Goal: Information Seeking & Learning: Learn about a topic

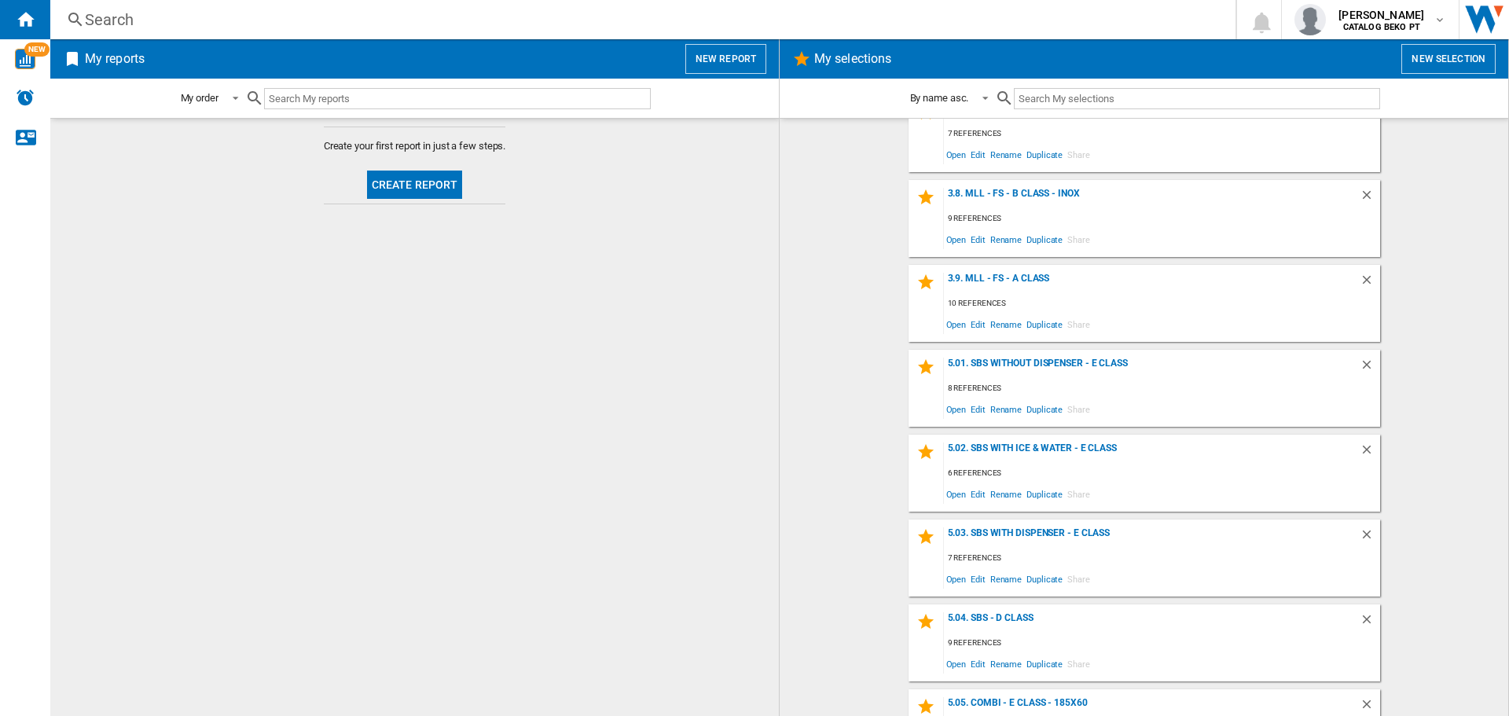
scroll to position [1022, 0]
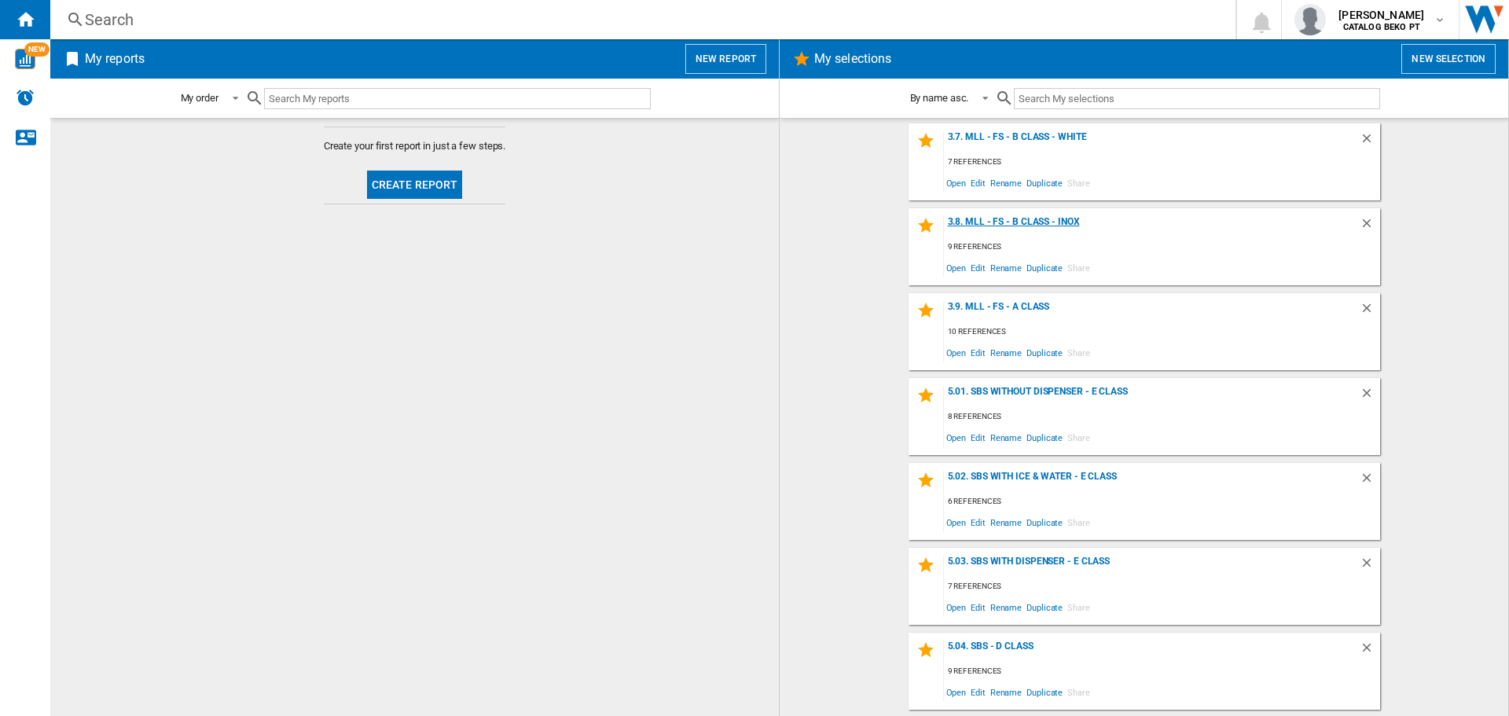
click at [1030, 218] on div "3.8. MLL - FS - B Class - Inox" at bounding box center [1152, 226] width 416 height 21
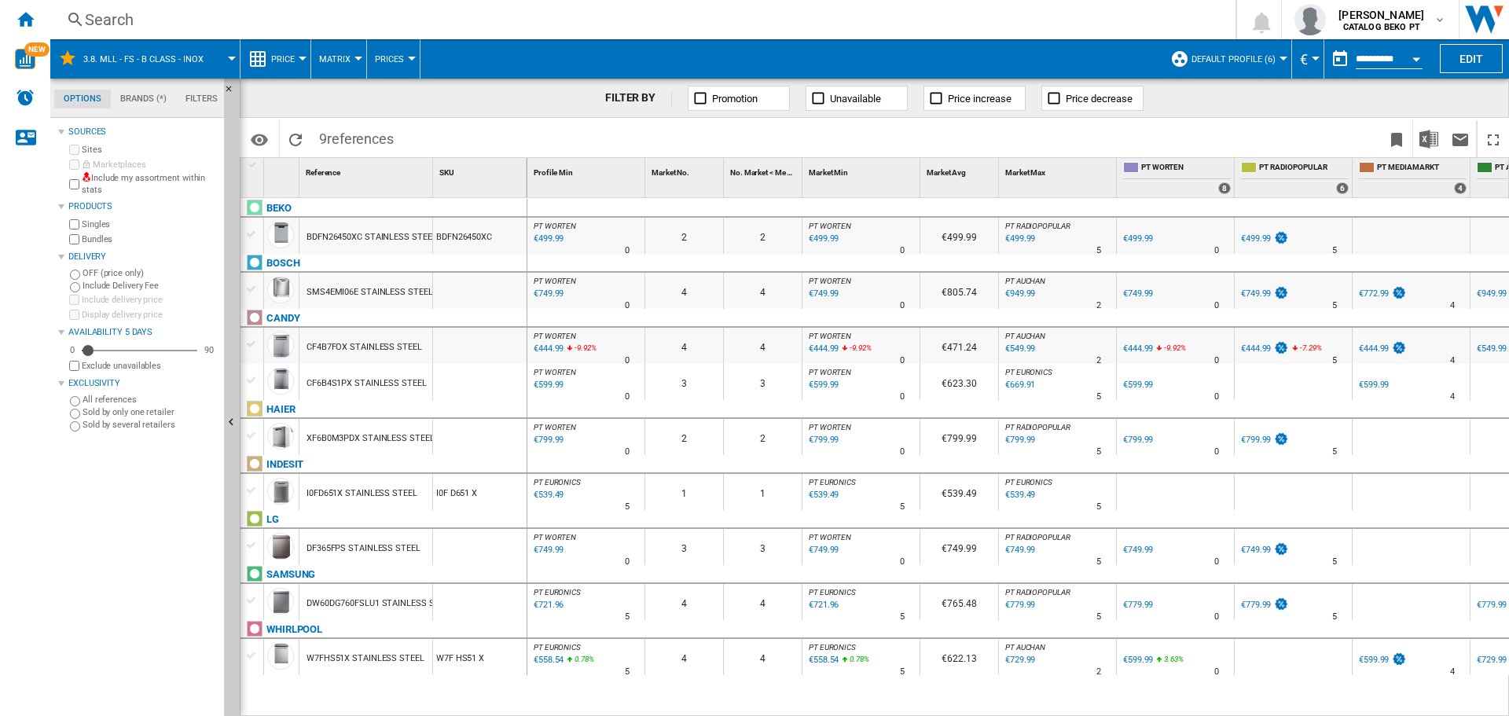
click at [255, 234] on div at bounding box center [252, 234] width 17 height 14
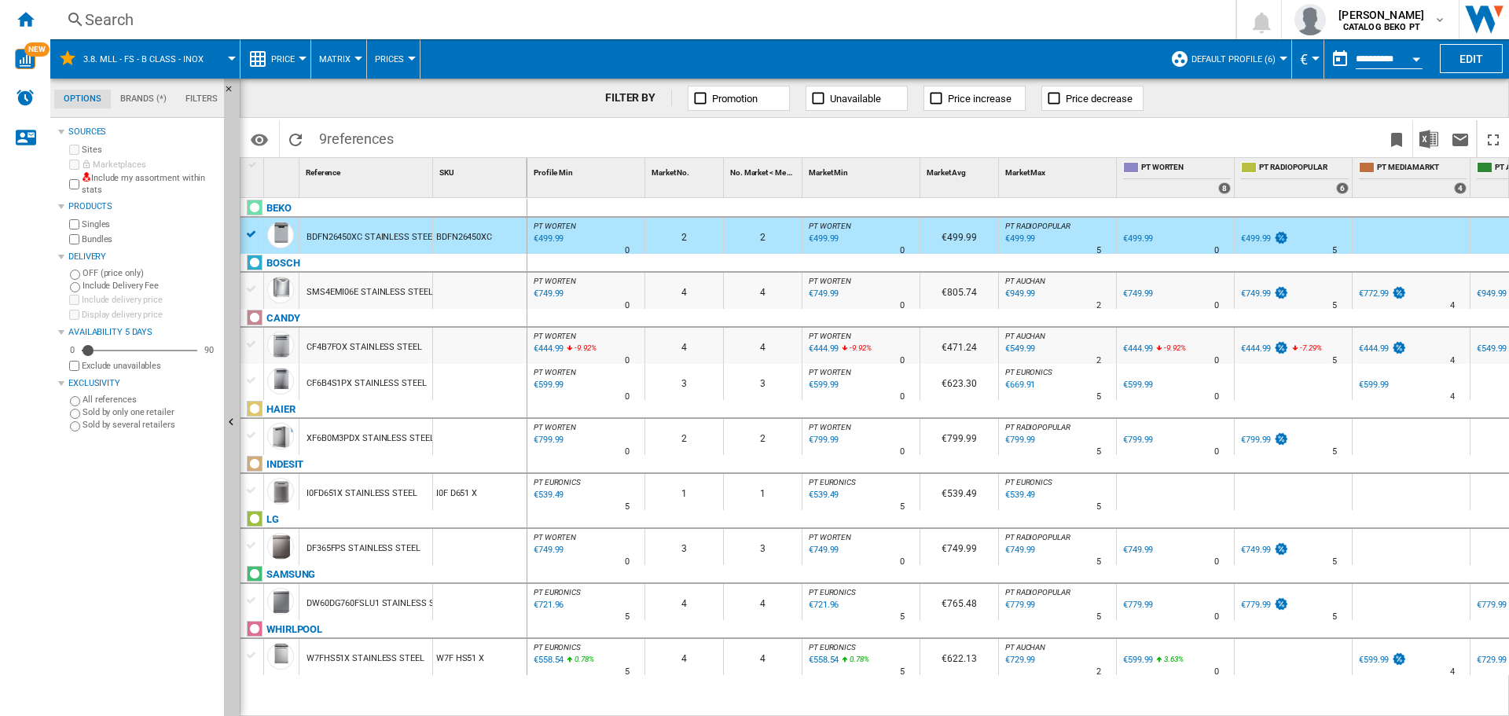
click at [250, 347] on div at bounding box center [252, 344] width 17 height 14
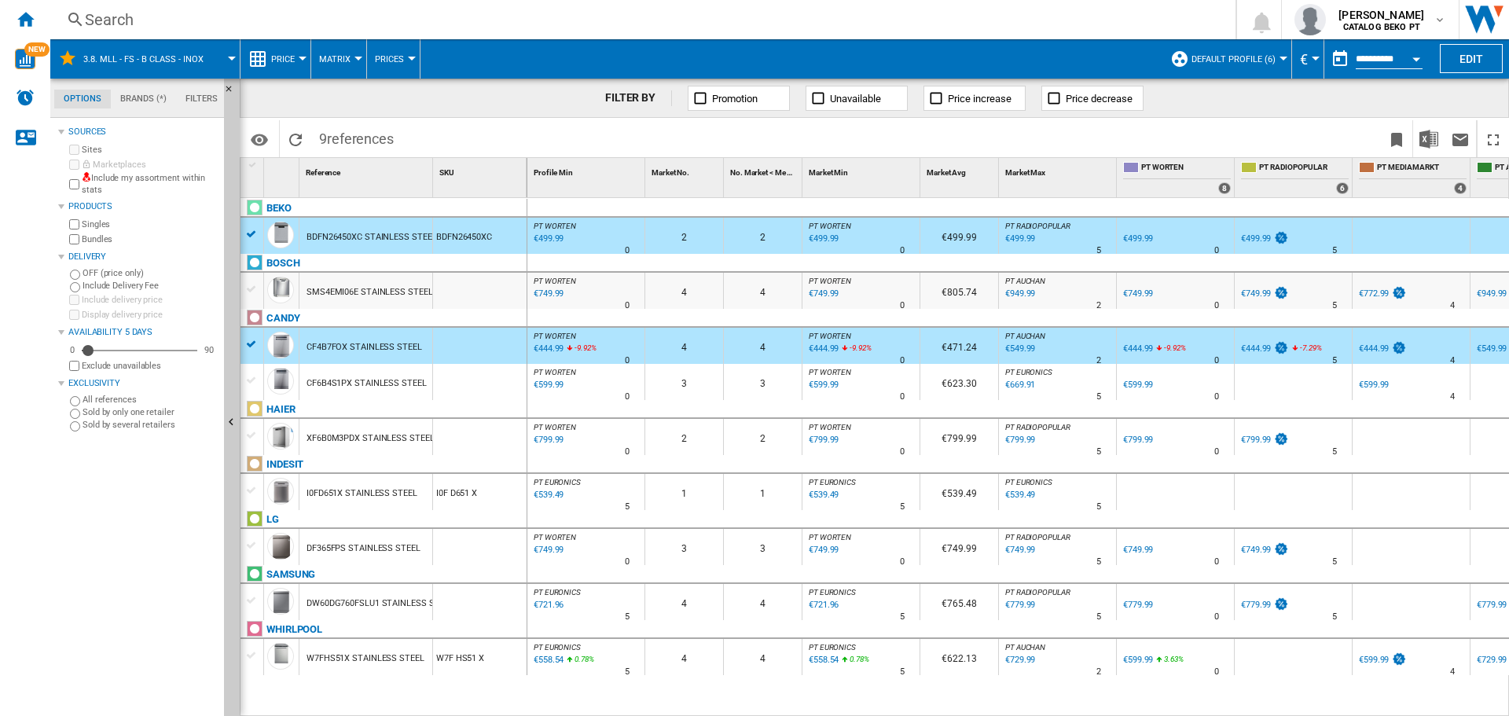
click at [250, 493] on div at bounding box center [252, 490] width 17 height 14
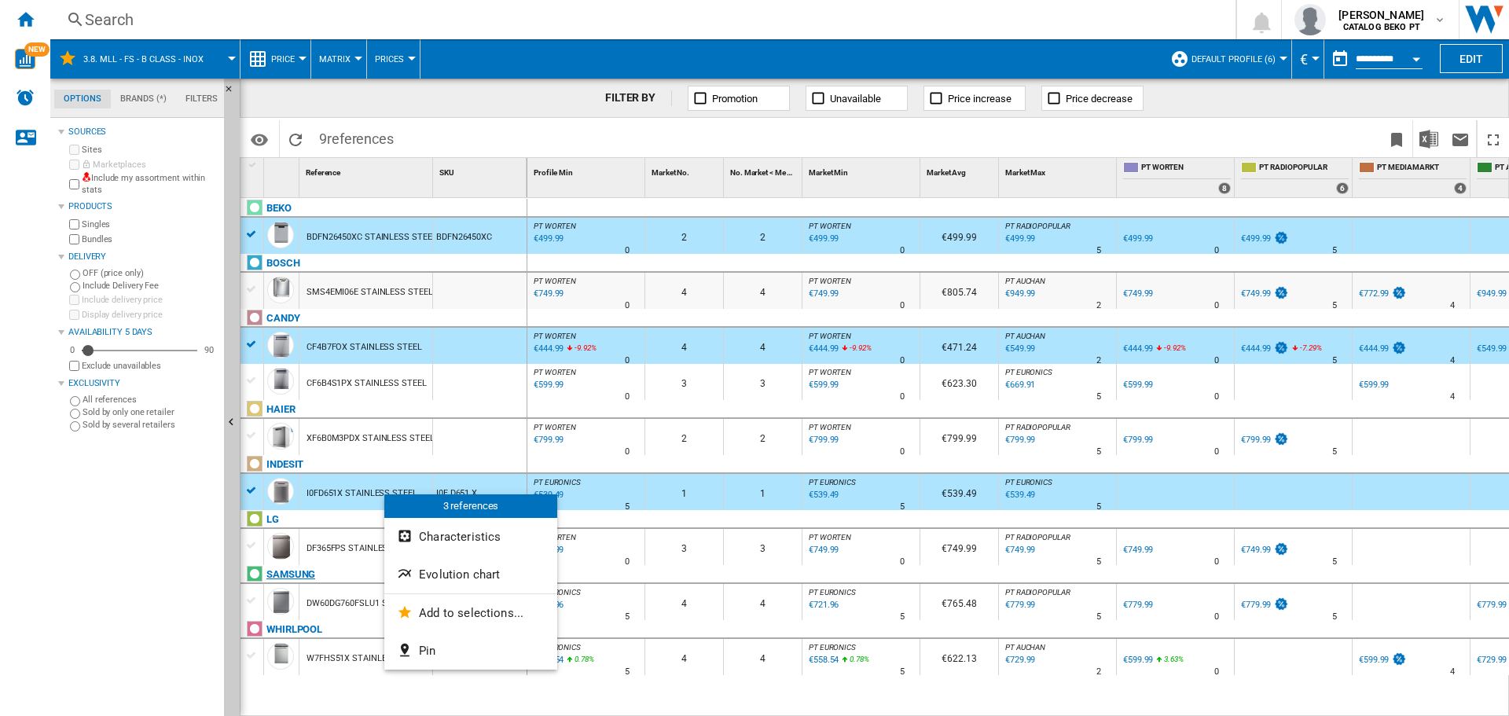
click at [469, 575] on span "Evolution chart" at bounding box center [459, 575] width 81 height 14
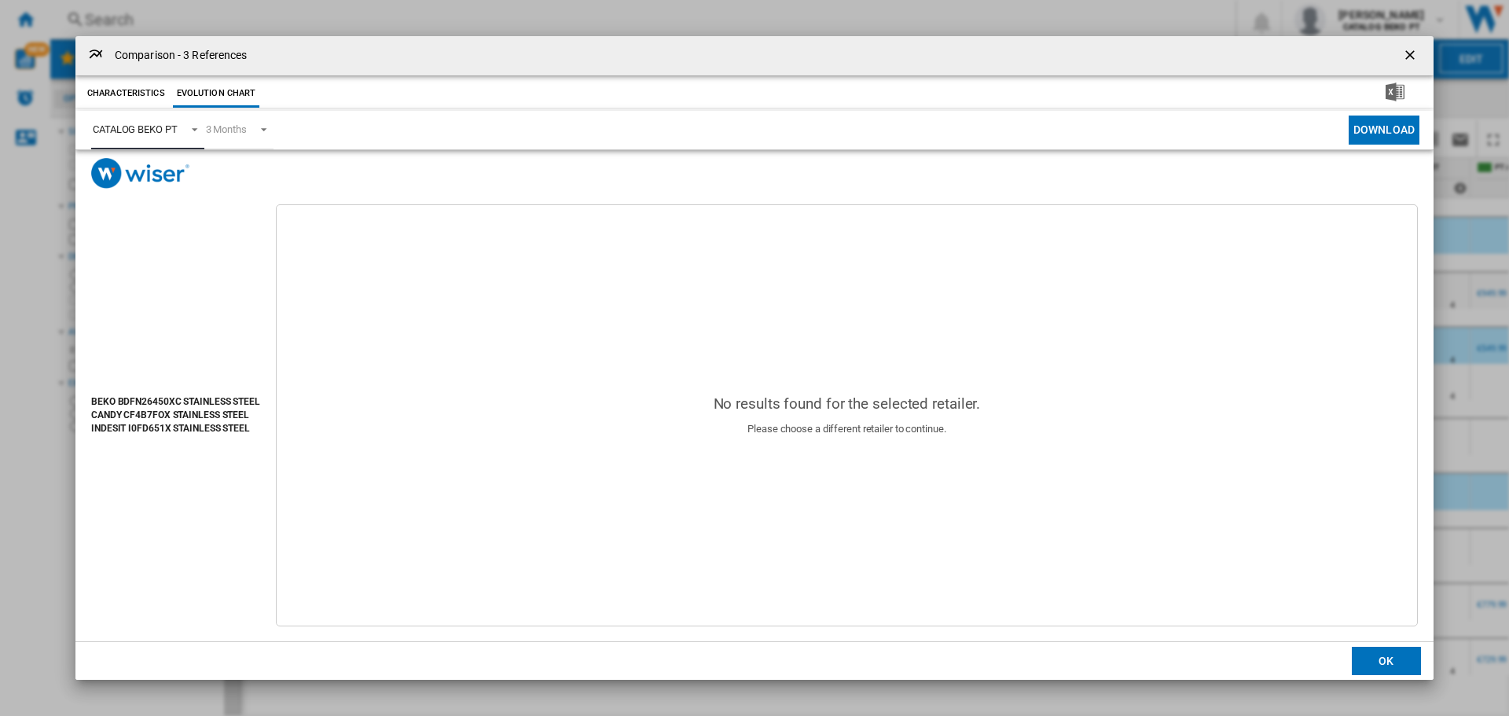
click at [158, 127] on div "CATALOG BEKO PT" at bounding box center [135, 129] width 85 height 12
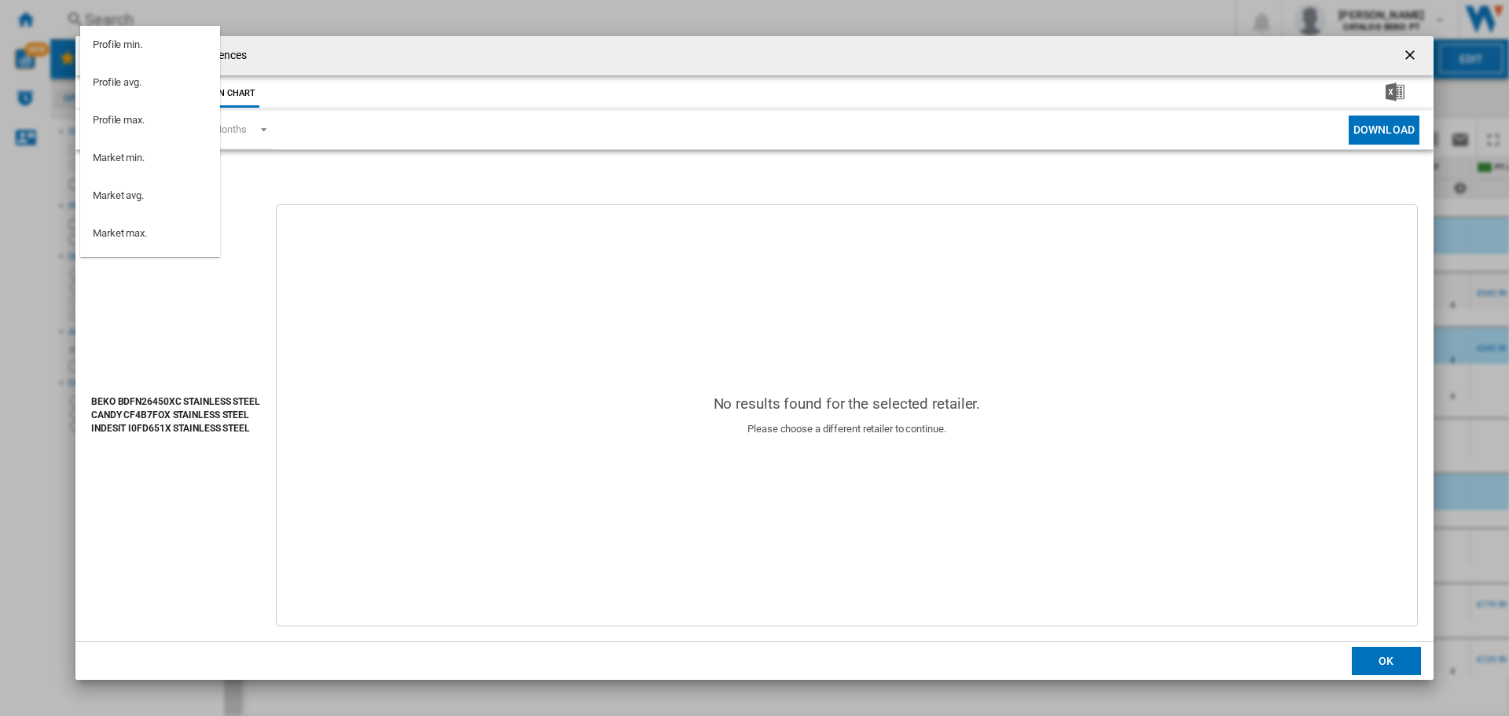
scroll to position [141, 0]
click at [153, 173] on md-option "PT WORTEN" at bounding box center [150, 168] width 140 height 38
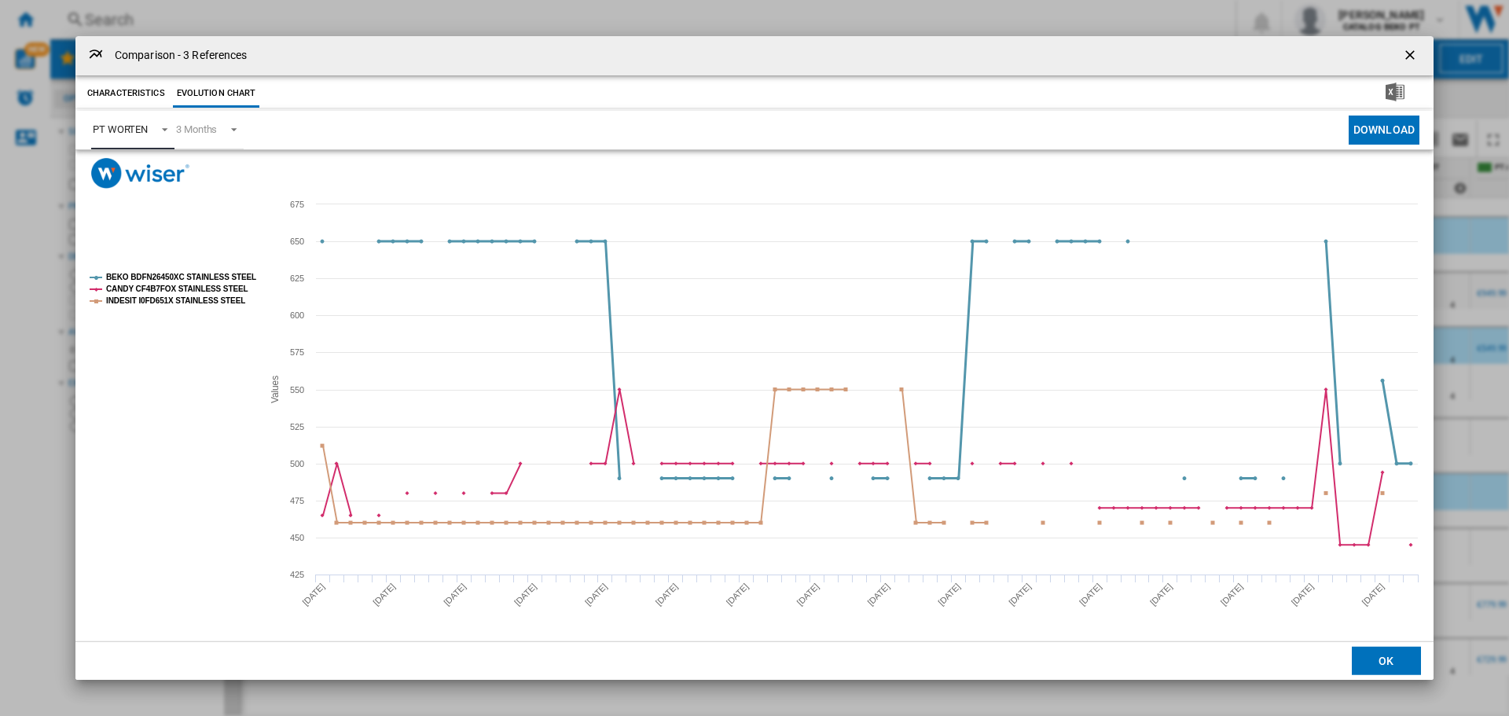
click at [177, 273] on tspan "BEKO BDFN26450XC STAINLESS STEEL" at bounding box center [181, 277] width 150 height 9
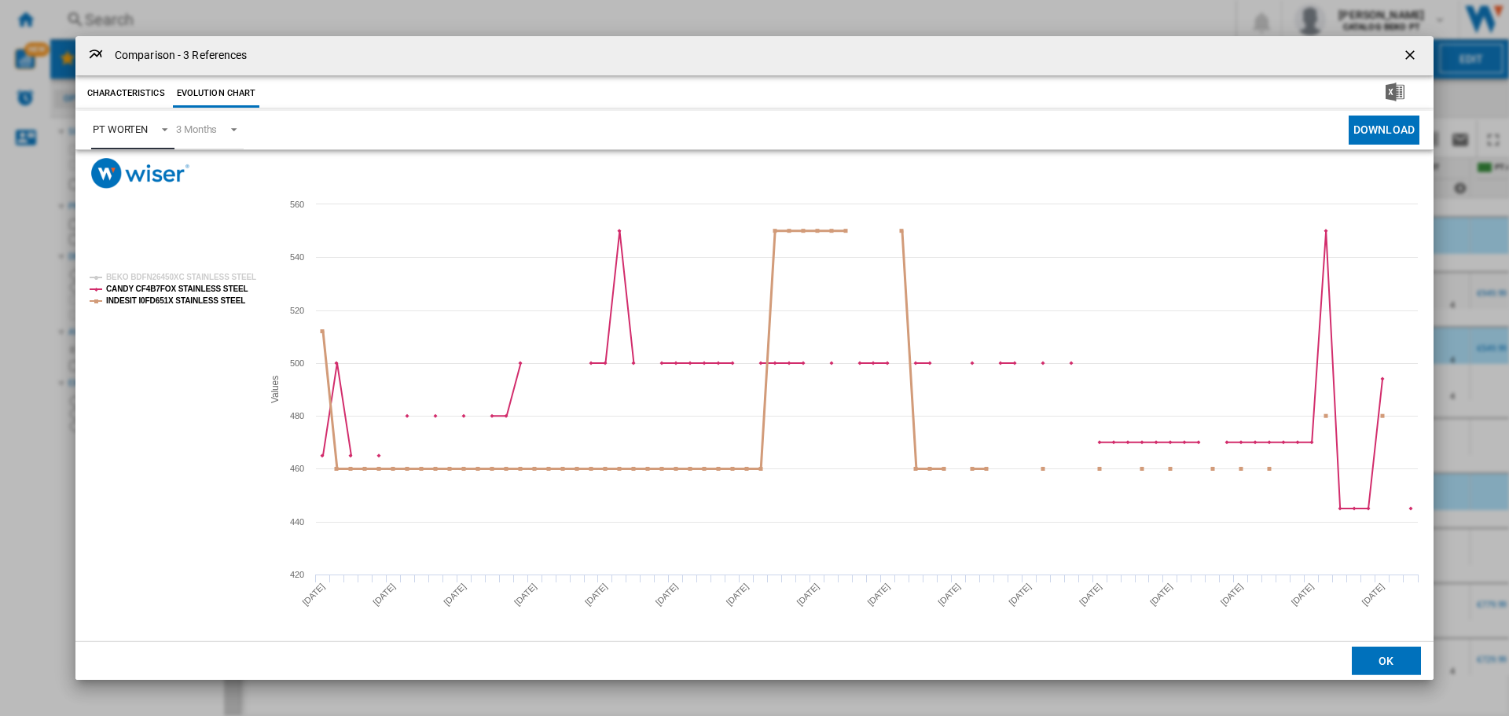
click at [169, 296] on tspan "INDESIT I0FD651X STAINLESS STEEL" at bounding box center [175, 300] width 139 height 9
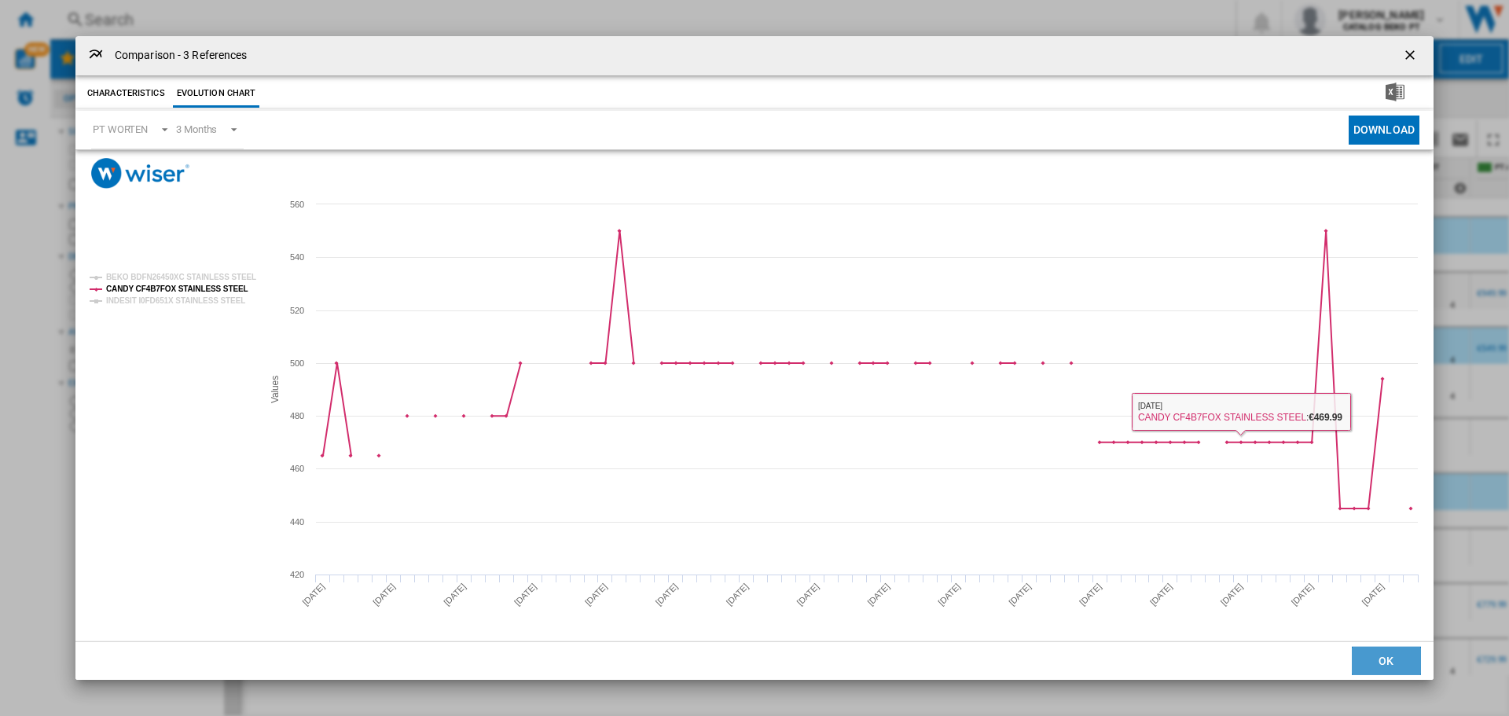
drag, startPoint x: 1380, startPoint y: 659, endPoint x: 1230, endPoint y: 550, distance: 185.7
click at [1382, 663] on button "OK" at bounding box center [1386, 661] width 69 height 28
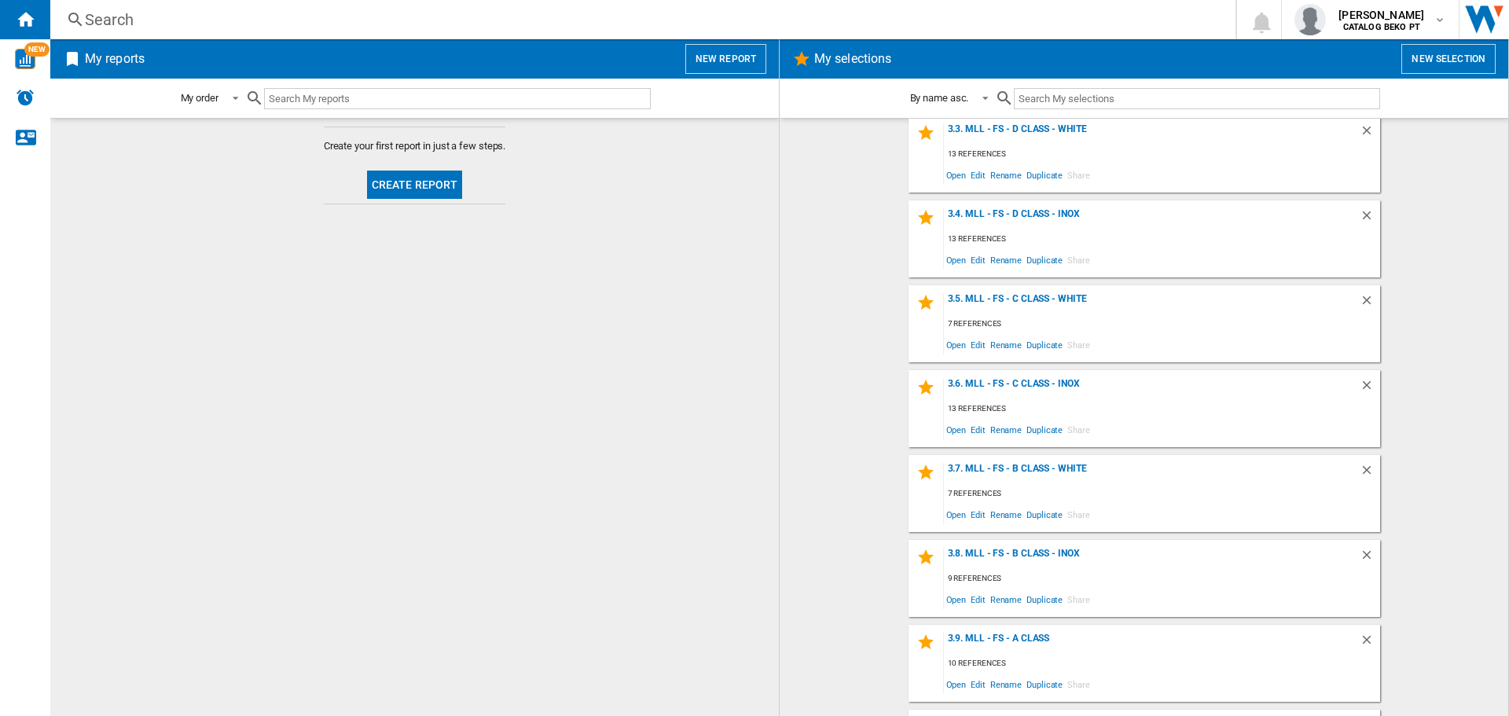
scroll to position [708, 0]
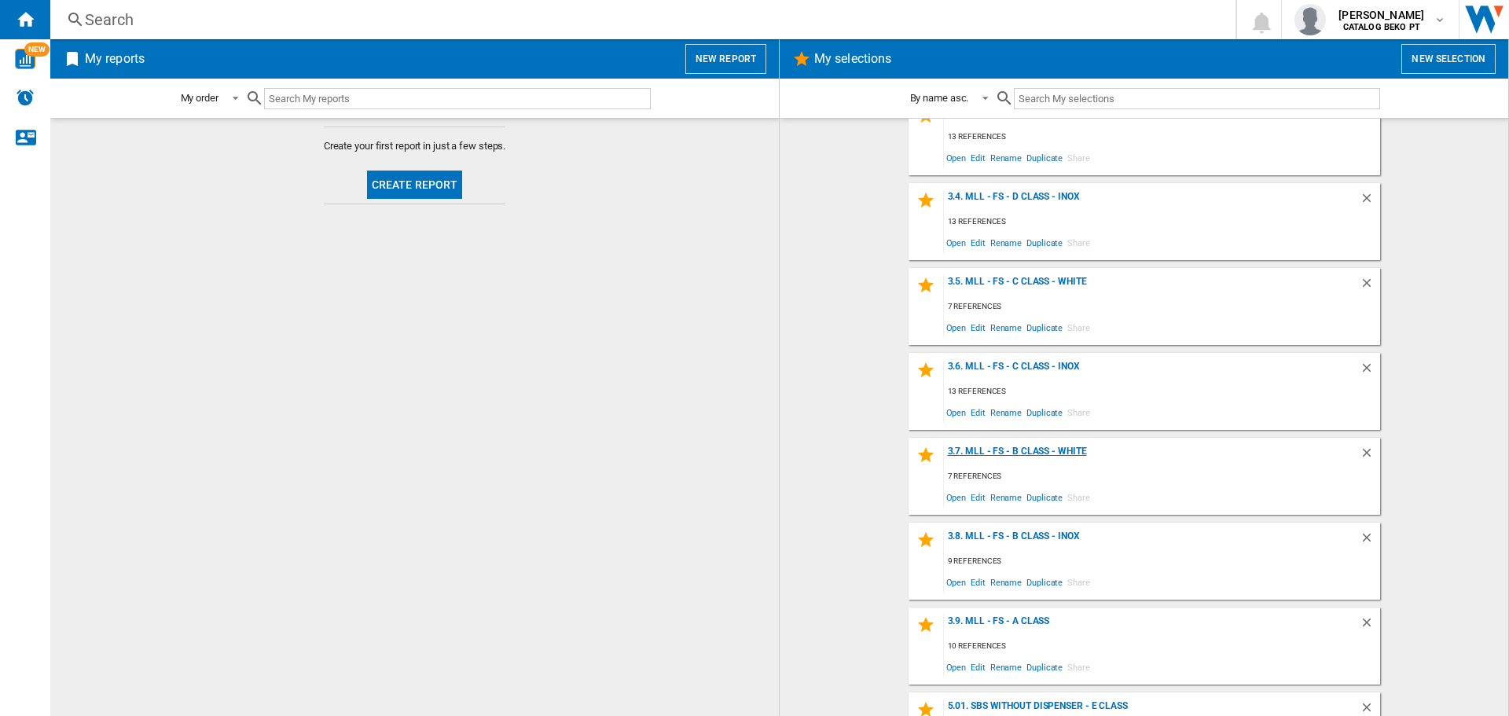
click at [1070, 453] on div "3.7. MLL - FS - B Class - White" at bounding box center [1152, 456] width 416 height 21
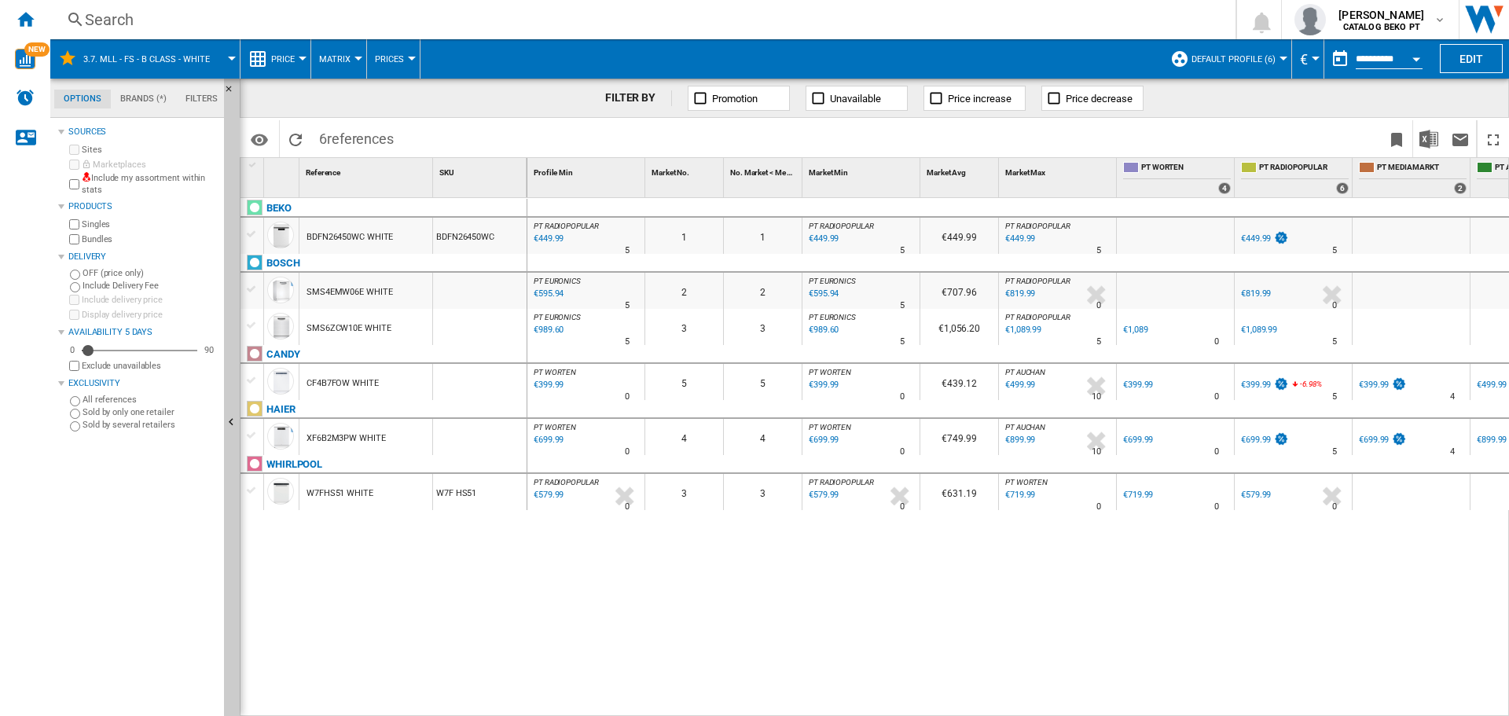
click at [248, 233] on div at bounding box center [252, 234] width 17 height 14
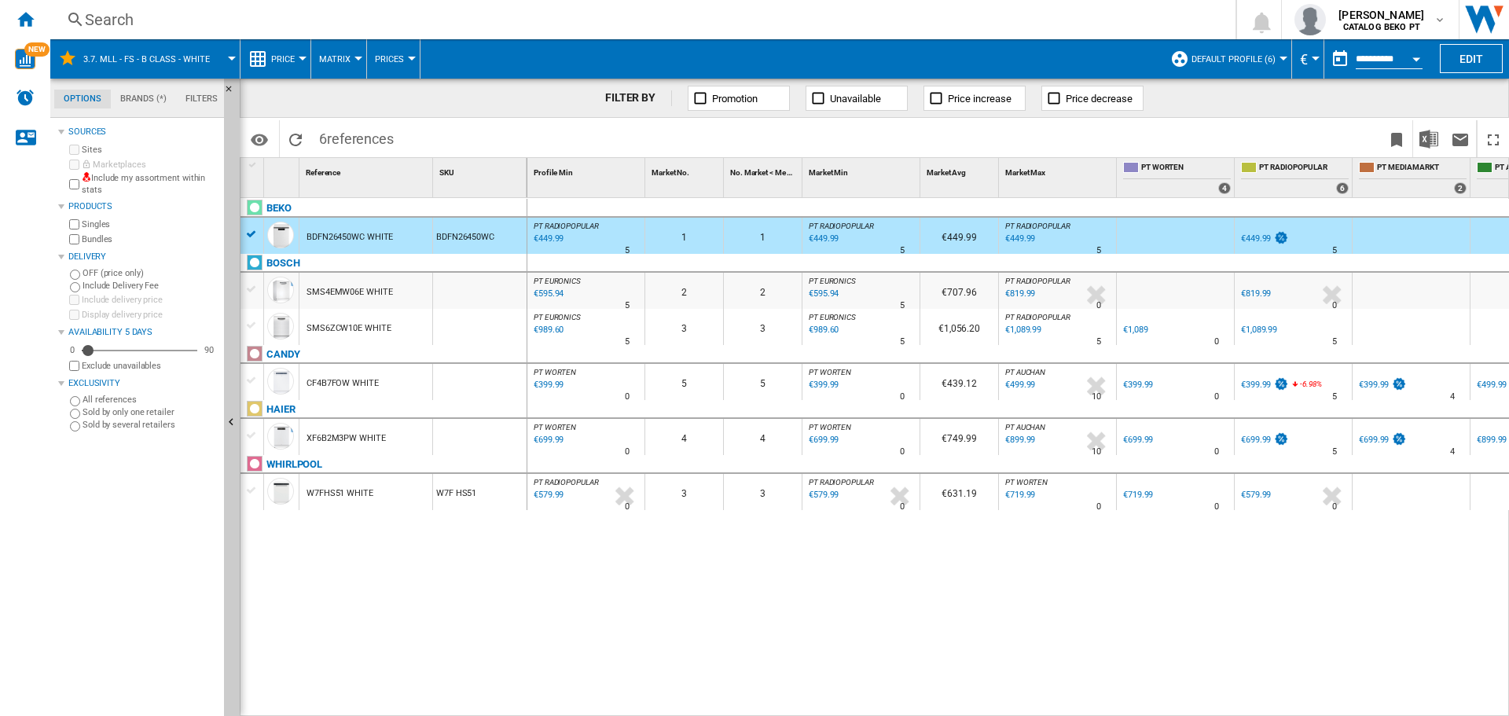
click at [246, 376] on div at bounding box center [252, 380] width 17 height 14
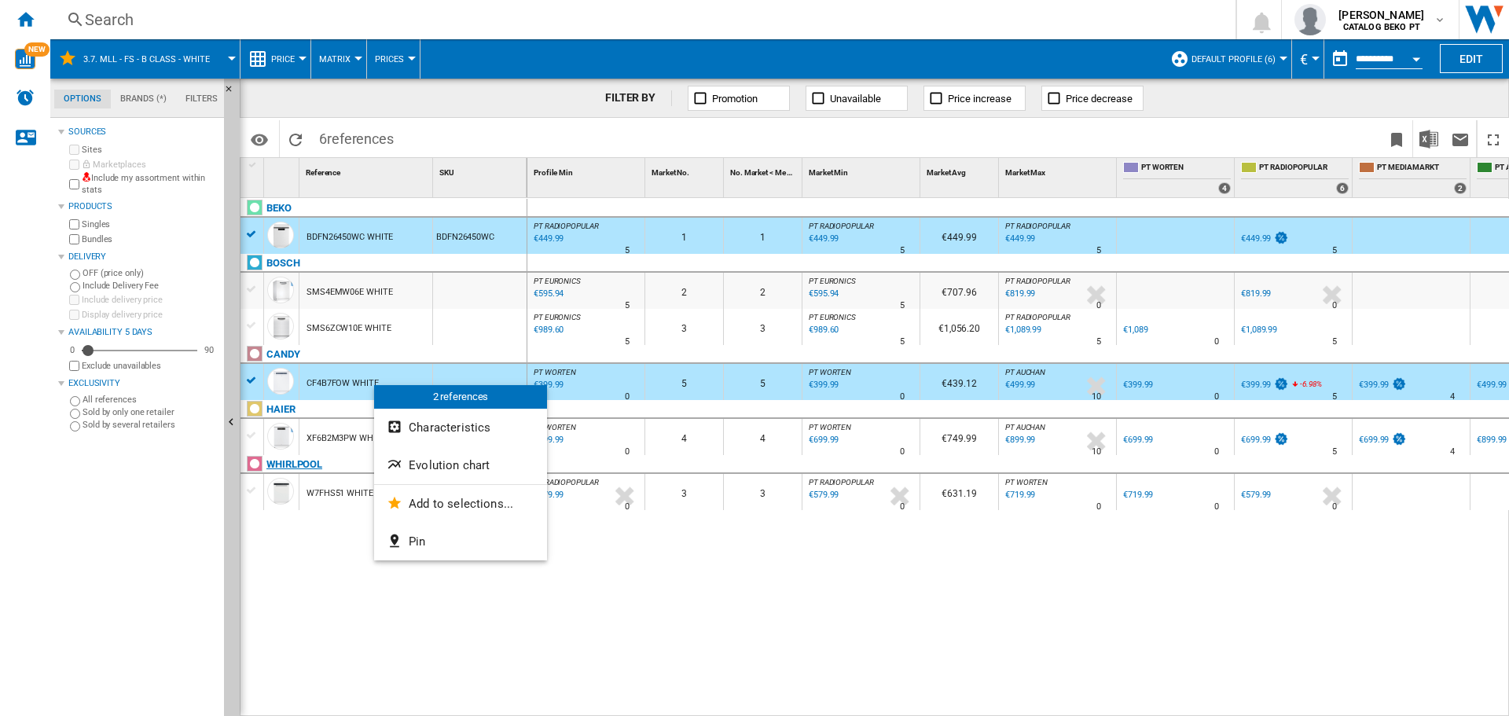
click at [458, 471] on span "Evolution chart" at bounding box center [449, 465] width 81 height 14
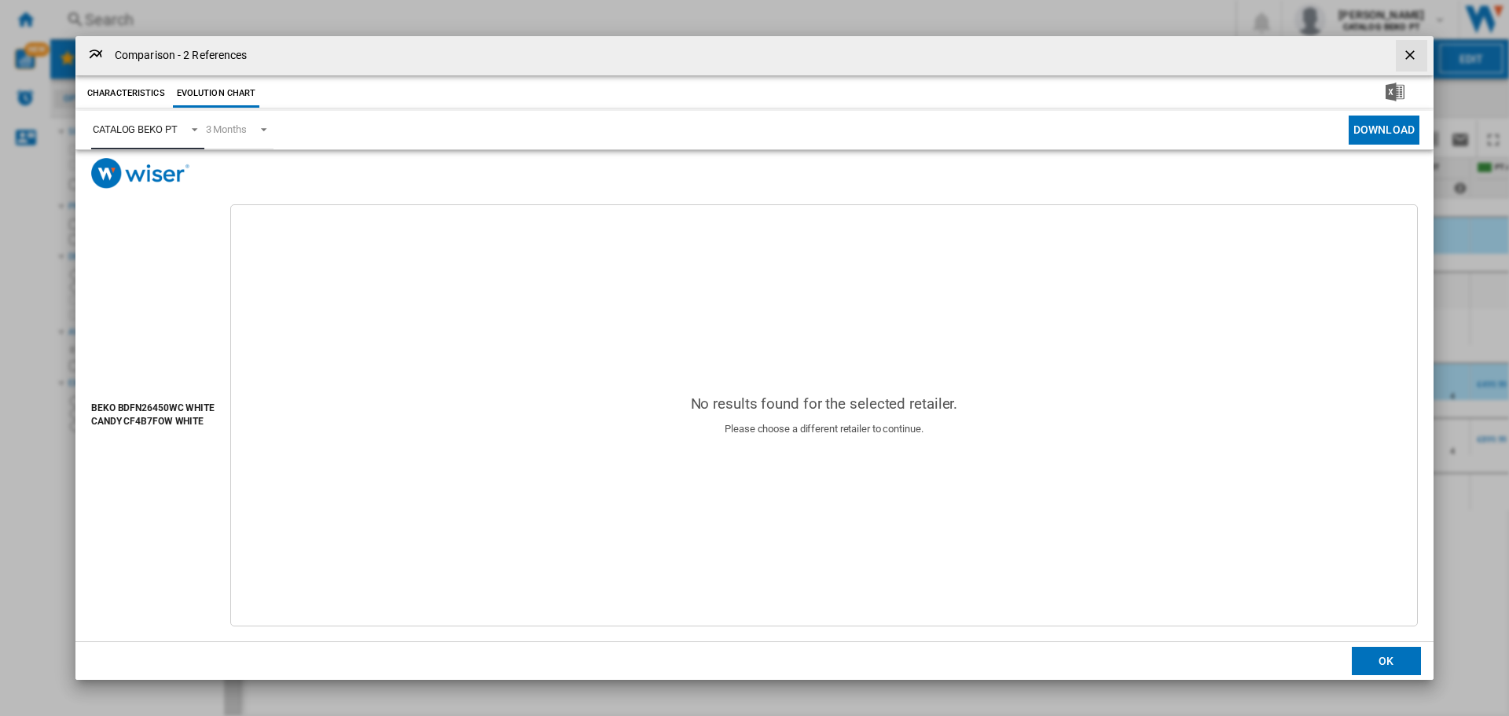
click at [156, 117] on md-select-value "CATALOG BEKO PT" at bounding box center [147, 130] width 113 height 39
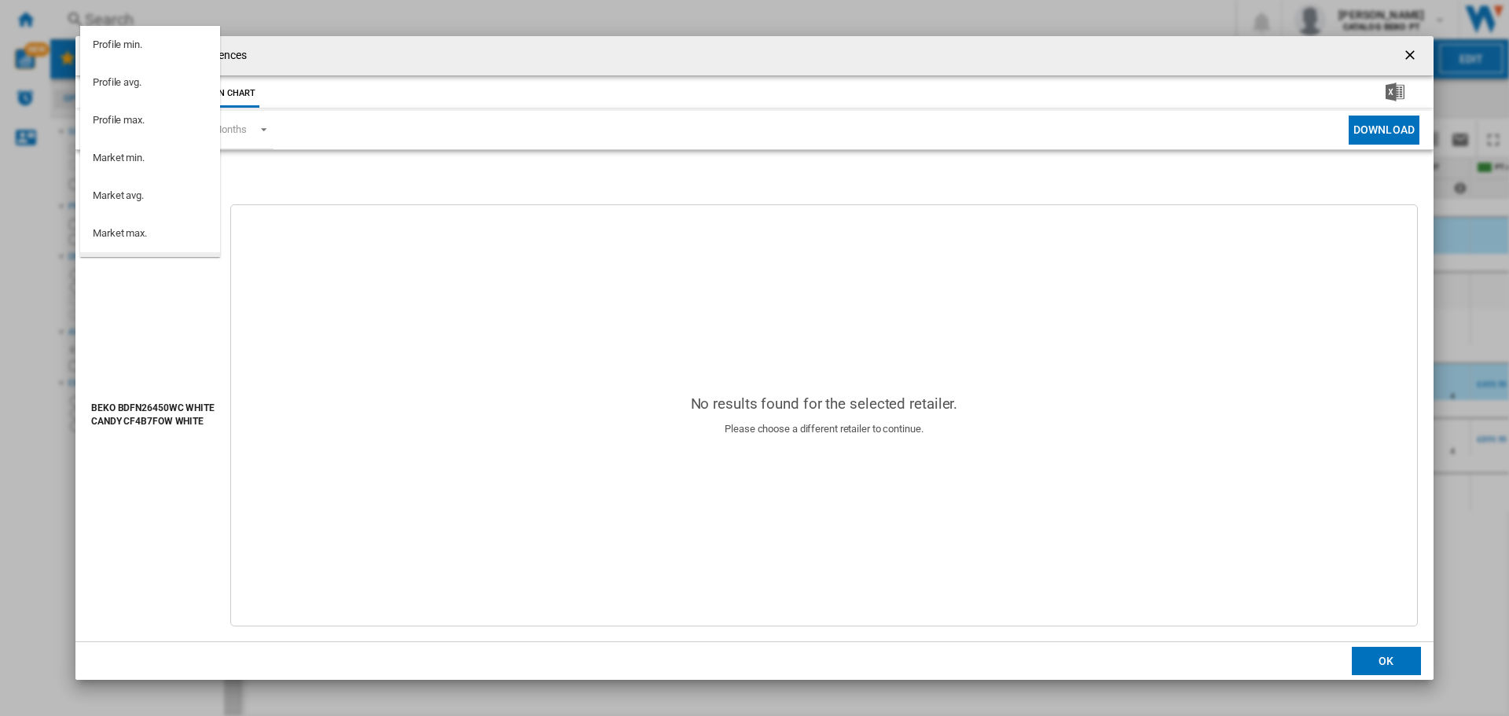
scroll to position [141, 0]
click at [156, 174] on md-option "PT WORTEN" at bounding box center [150, 168] width 140 height 38
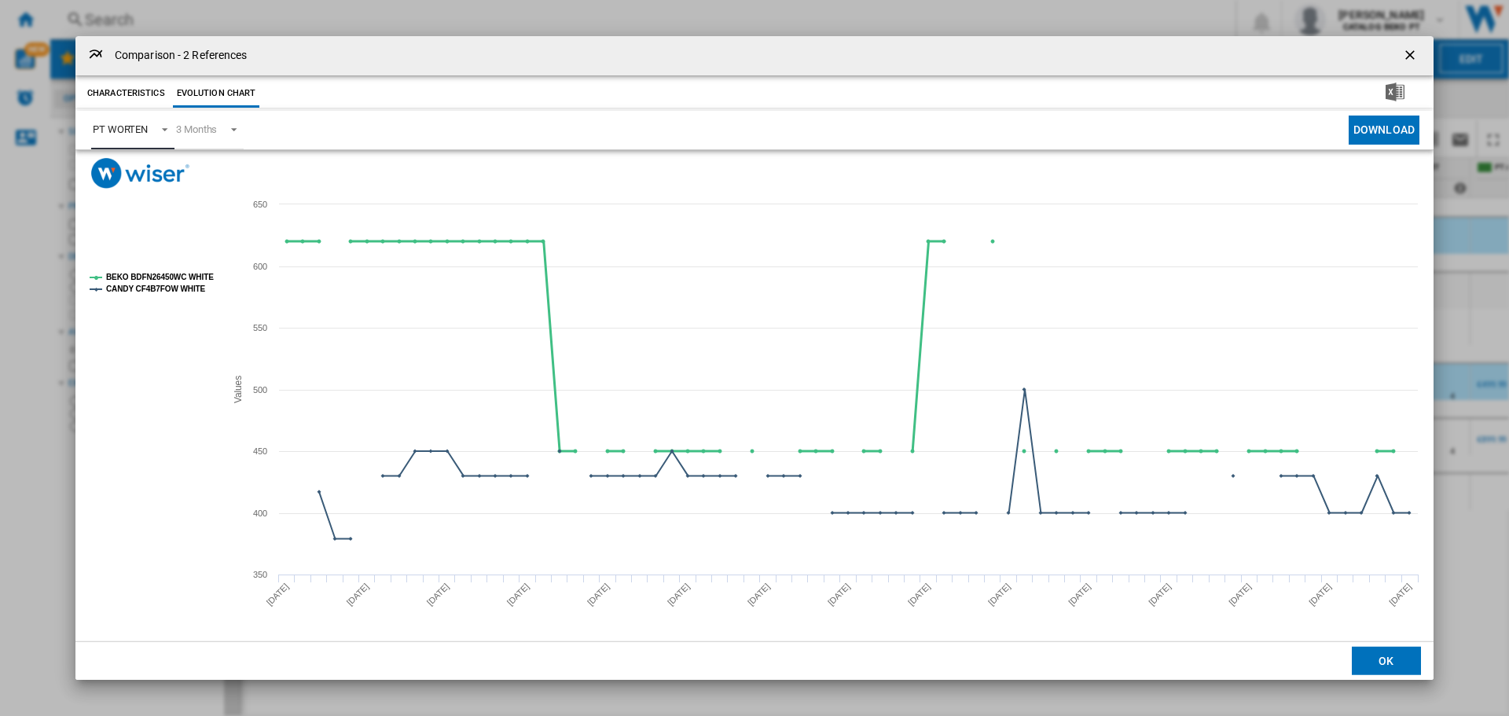
click at [153, 277] on tspan "BEKO BDFN26450WC WHITE" at bounding box center [160, 277] width 108 height 9
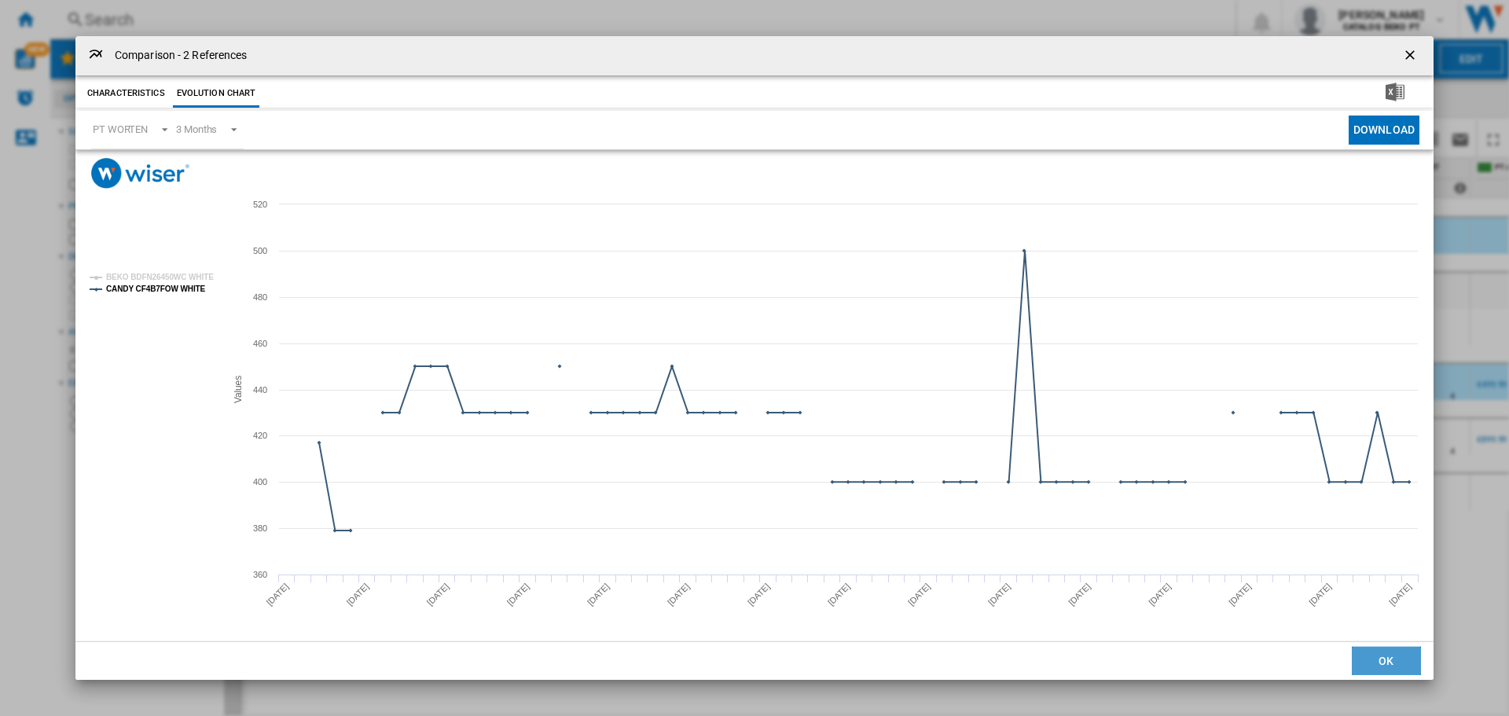
click at [1374, 668] on button "OK" at bounding box center [1386, 661] width 69 height 28
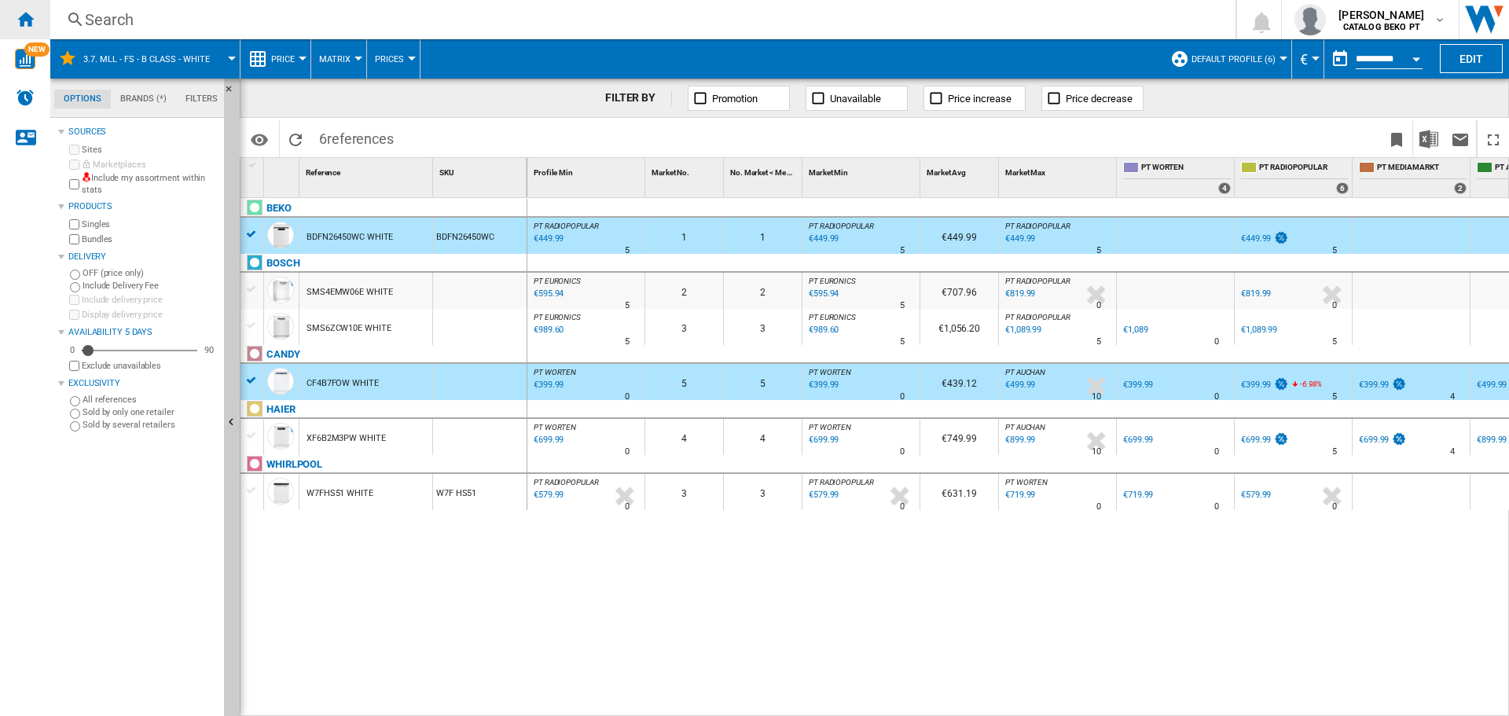
click at [28, 17] on ng-md-icon "Home" at bounding box center [25, 18] width 19 height 19
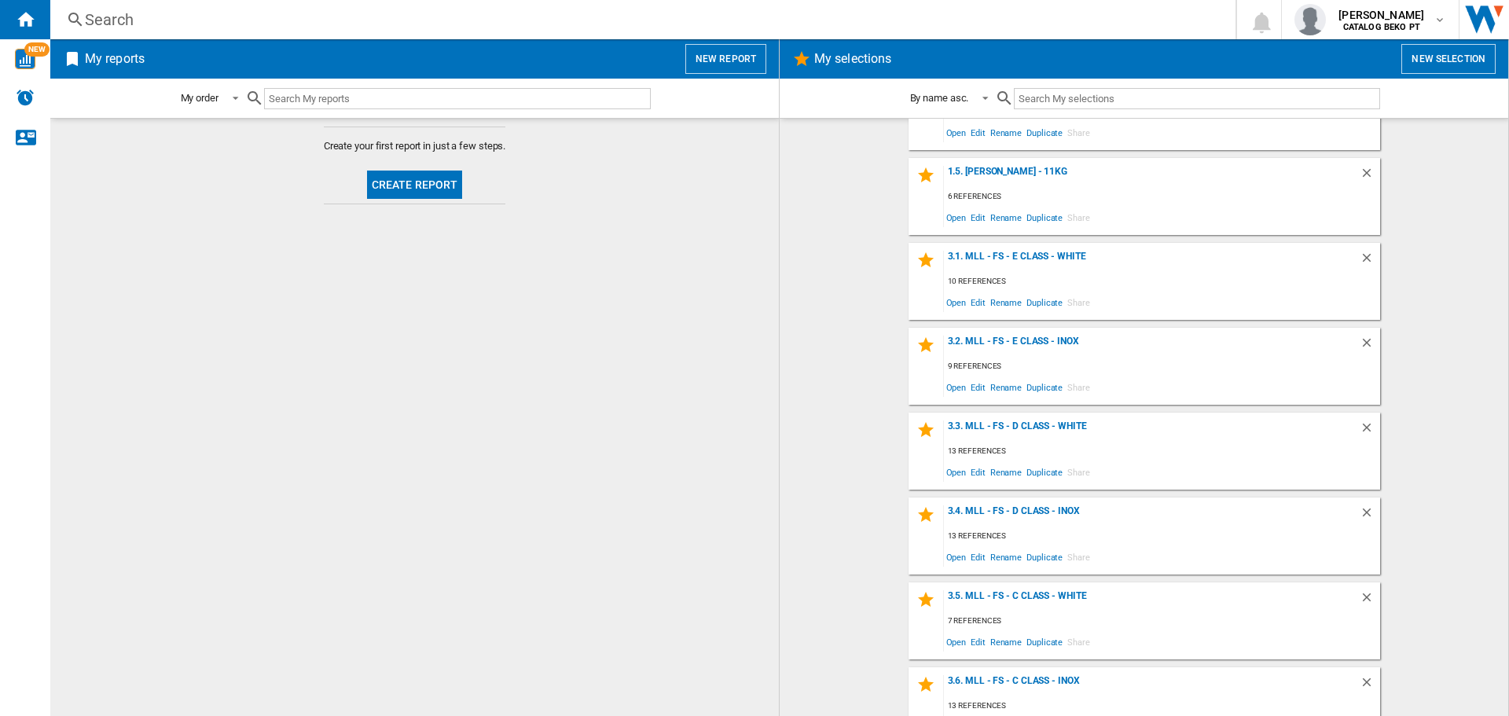
scroll to position [550, 0]
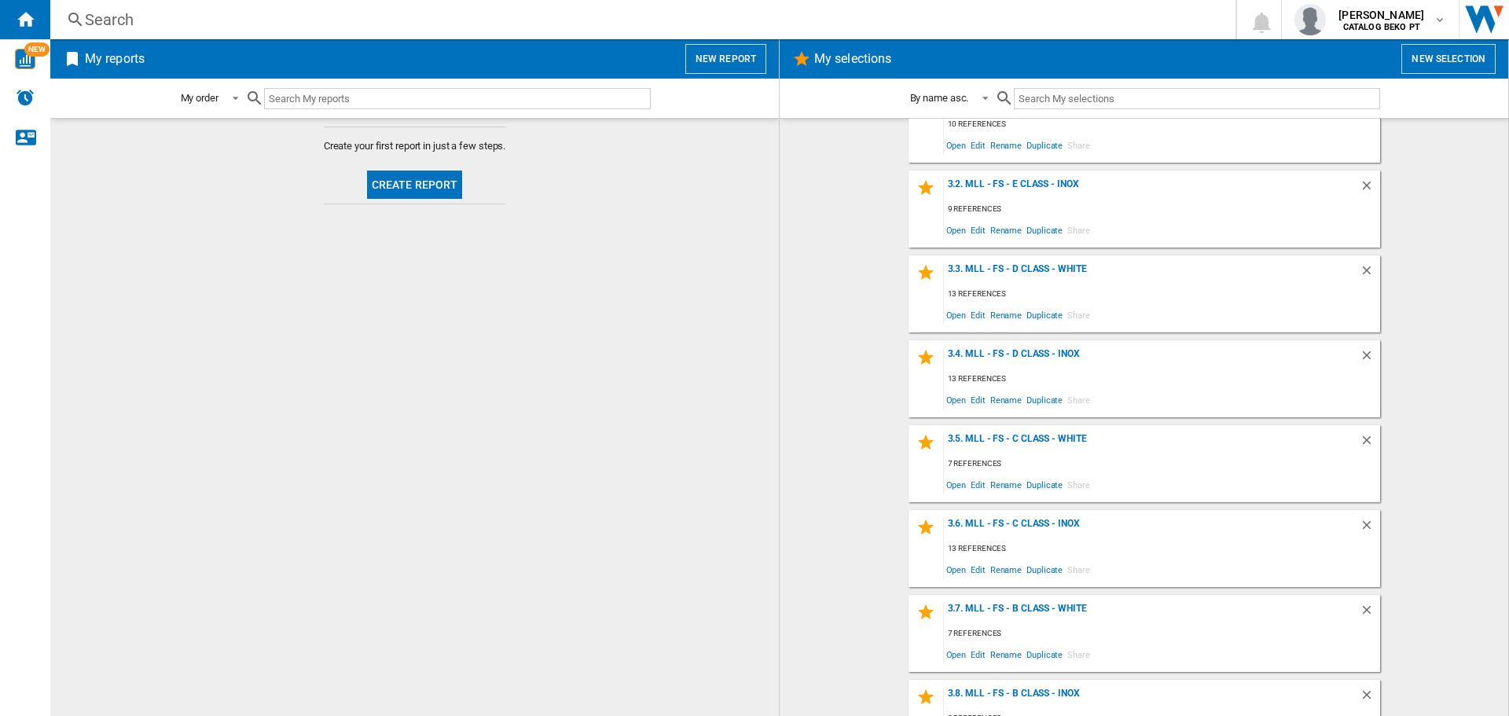
click at [1053, 516] on div "3.6. MLL - FS - C Class - Inox 13 references Open Edit Rename Duplicate Share" at bounding box center [1145, 548] width 472 height 77
click at [1054, 523] on div "3.6. MLL - FS - C Class - Inox" at bounding box center [1152, 528] width 416 height 21
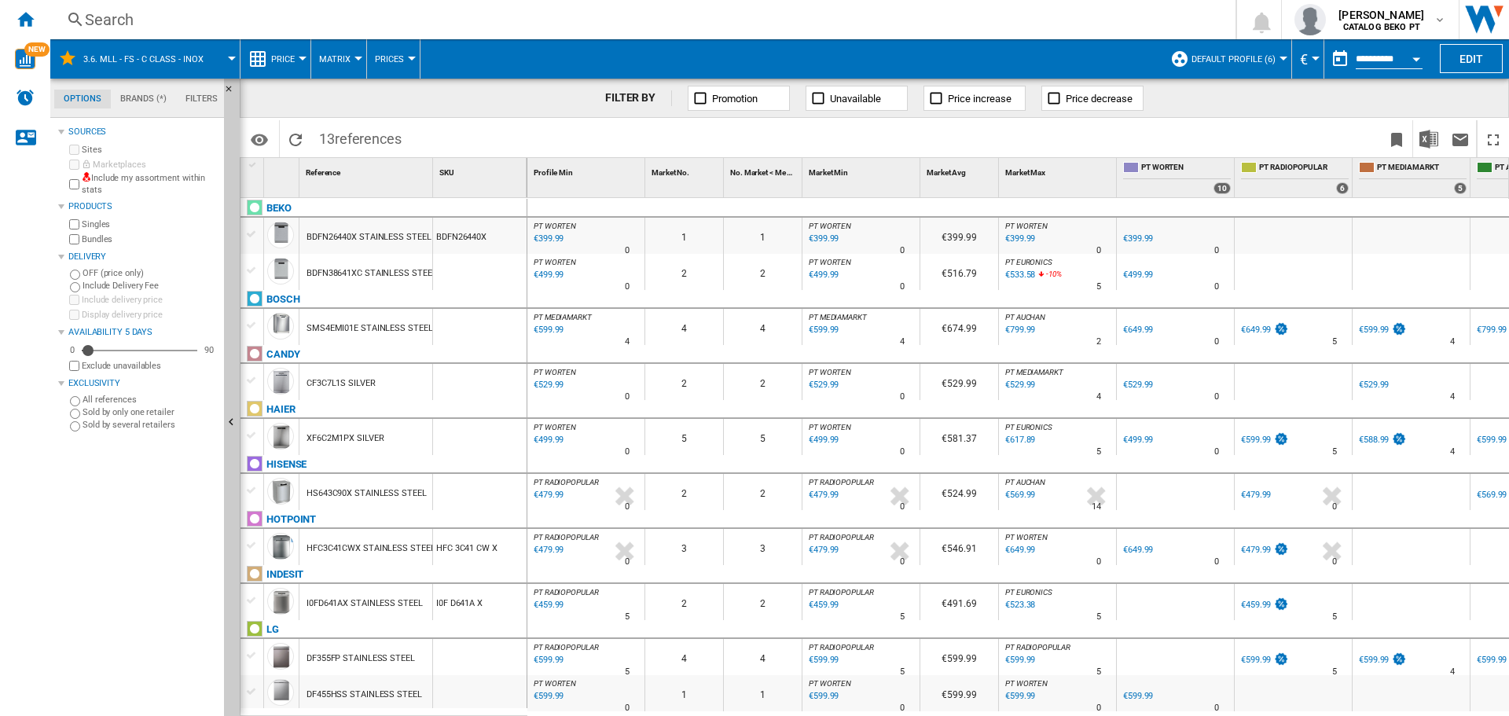
click at [252, 239] on div at bounding box center [252, 234] width 17 height 14
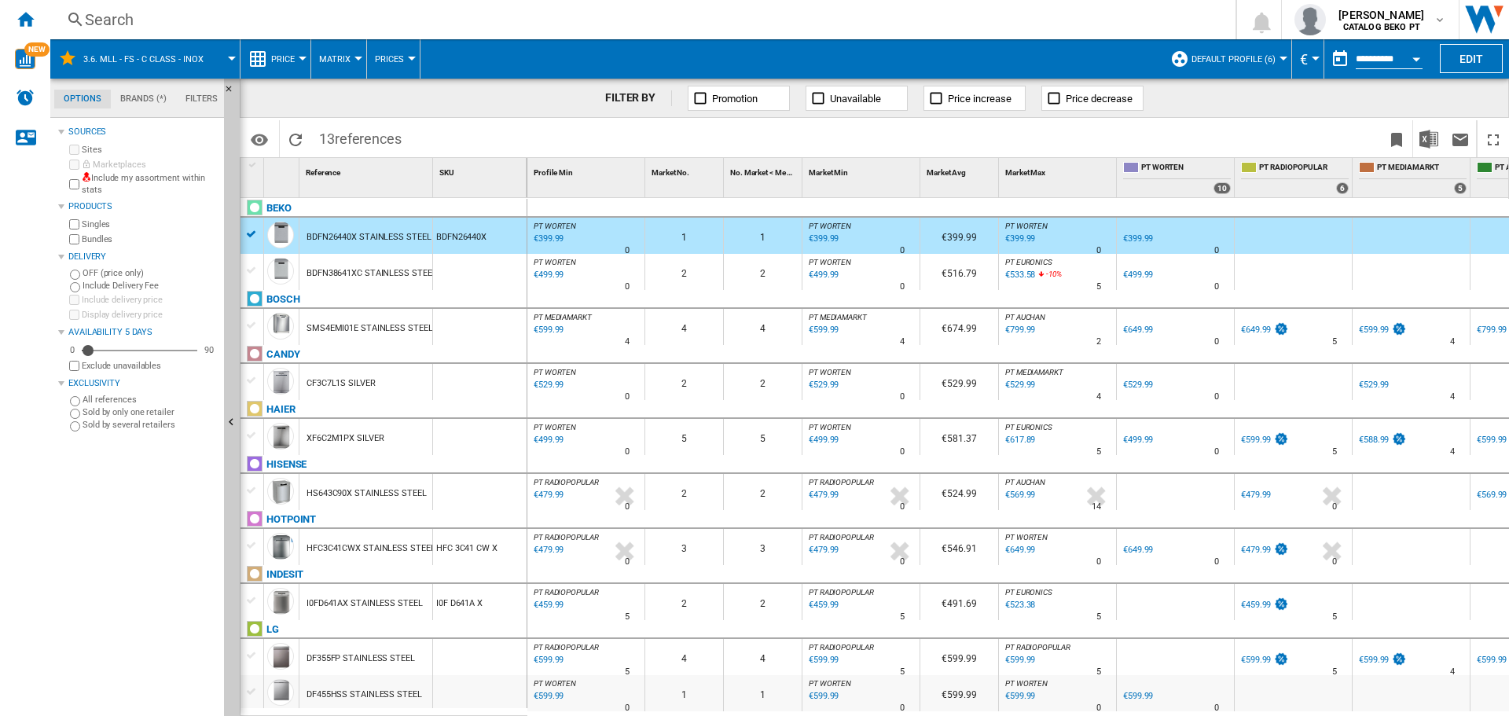
click at [249, 376] on div at bounding box center [252, 380] width 17 height 14
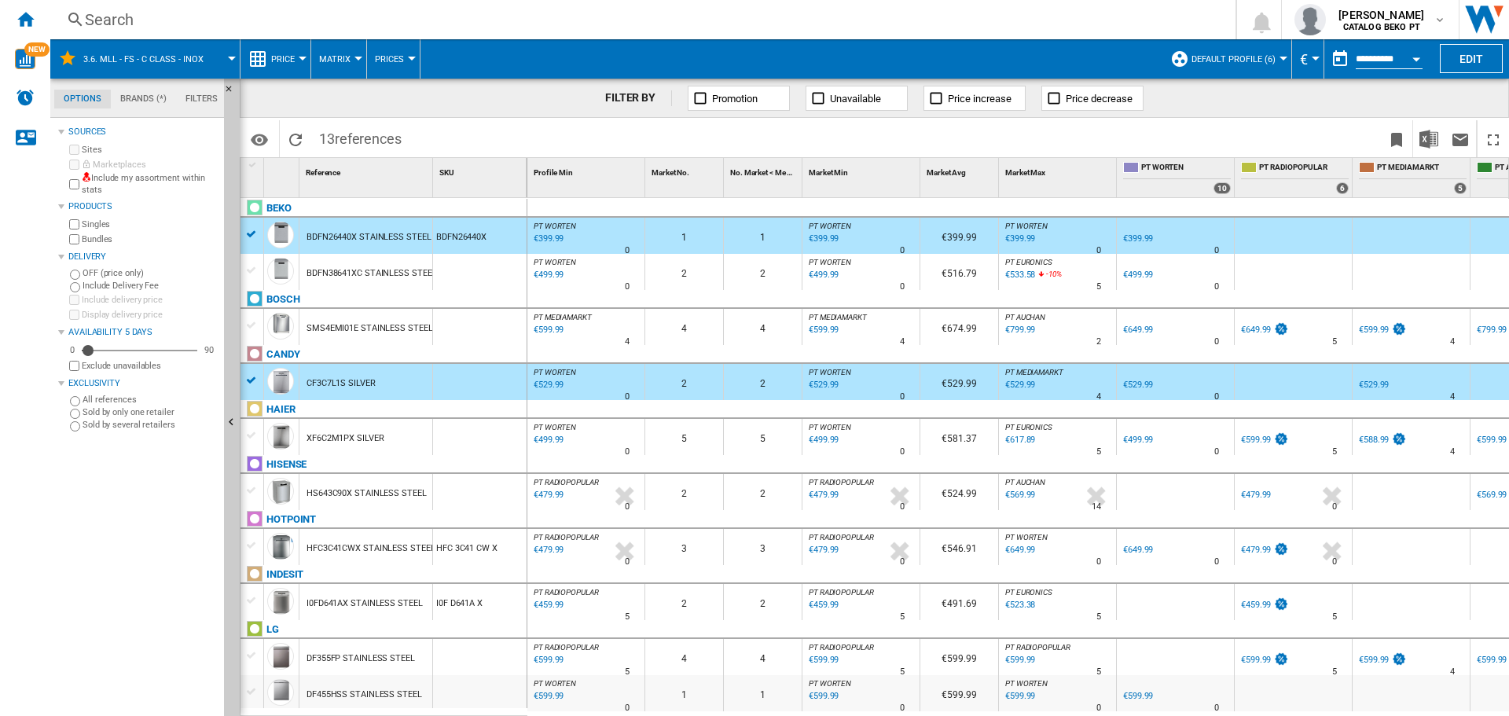
click at [252, 491] on div at bounding box center [252, 490] width 17 height 14
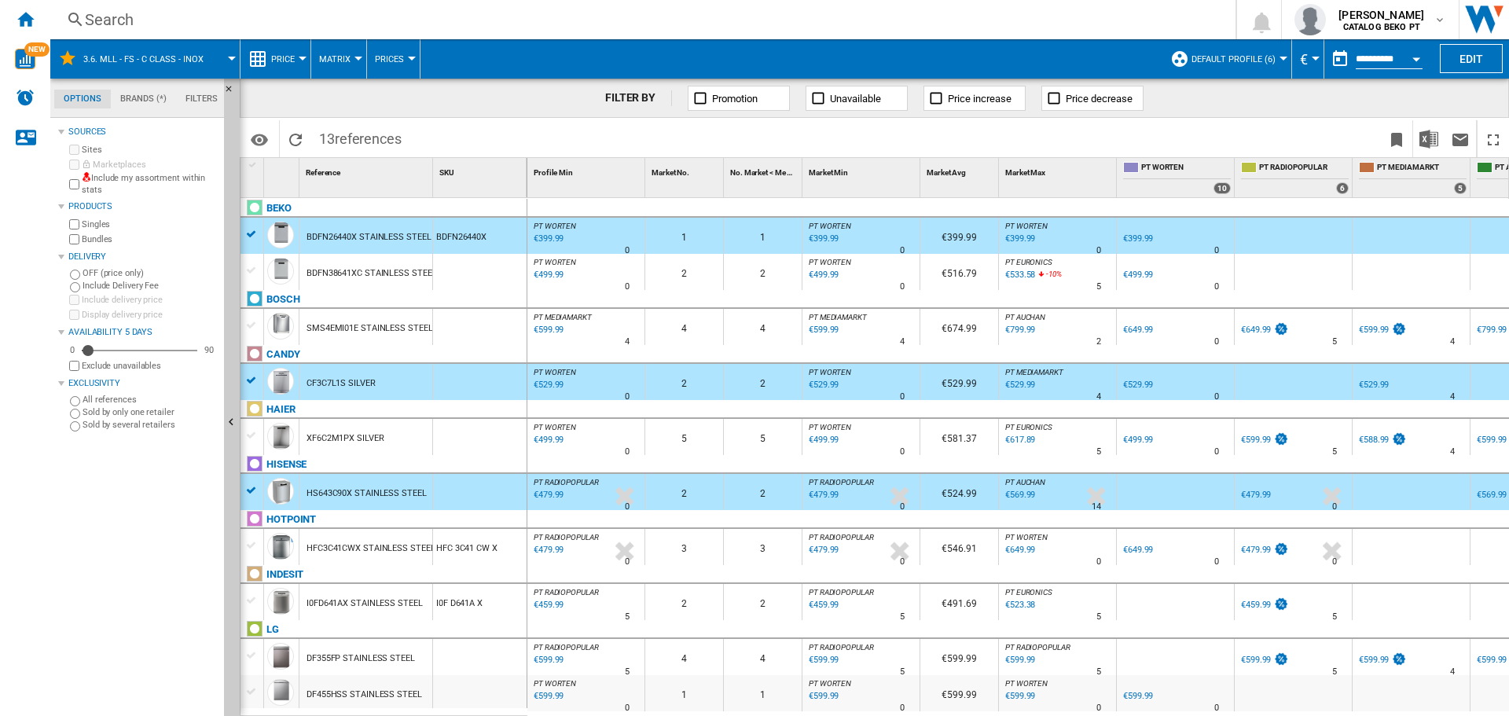
click at [251, 601] on div at bounding box center [252, 601] width 17 height 14
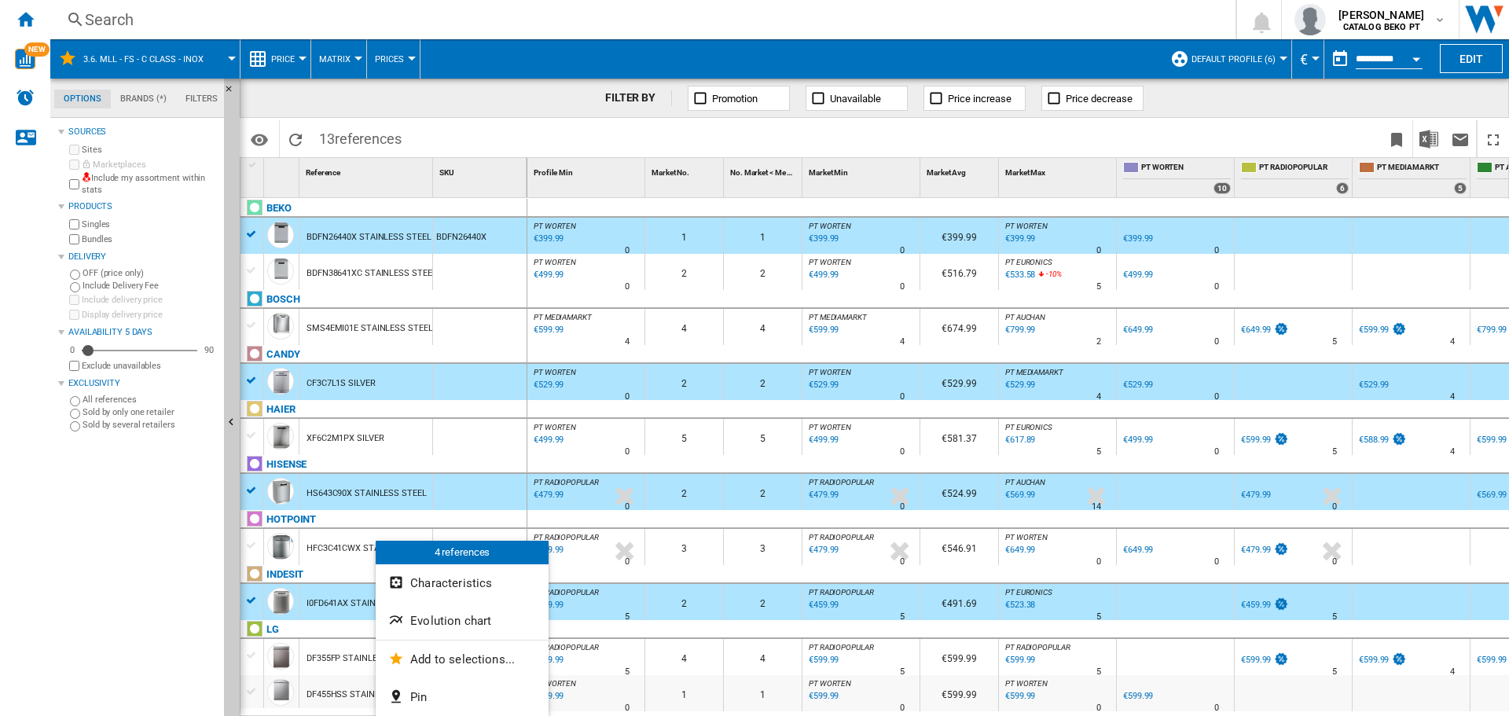
click at [462, 619] on span "Evolution chart" at bounding box center [450, 621] width 81 height 14
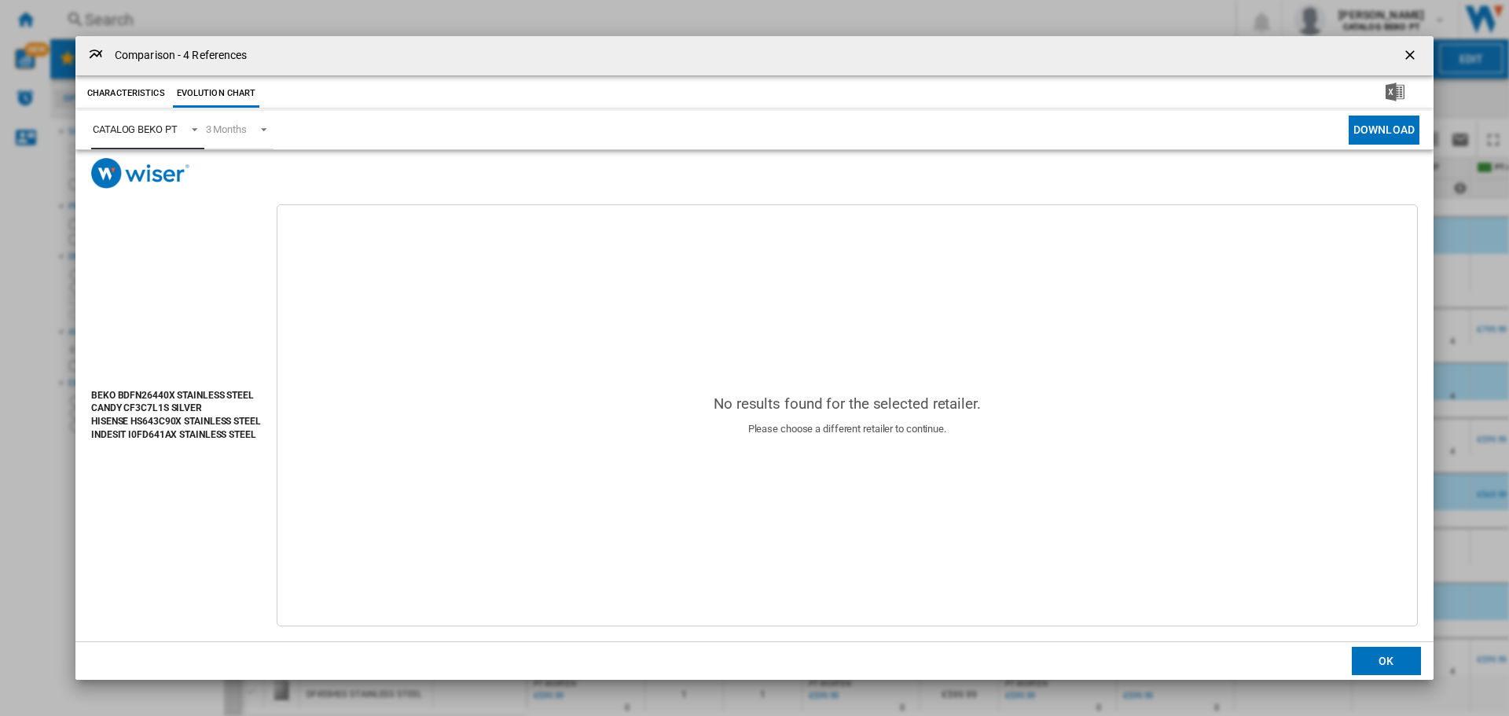
click at [156, 127] on div "CATALOG BEKO PT" at bounding box center [135, 129] width 85 height 12
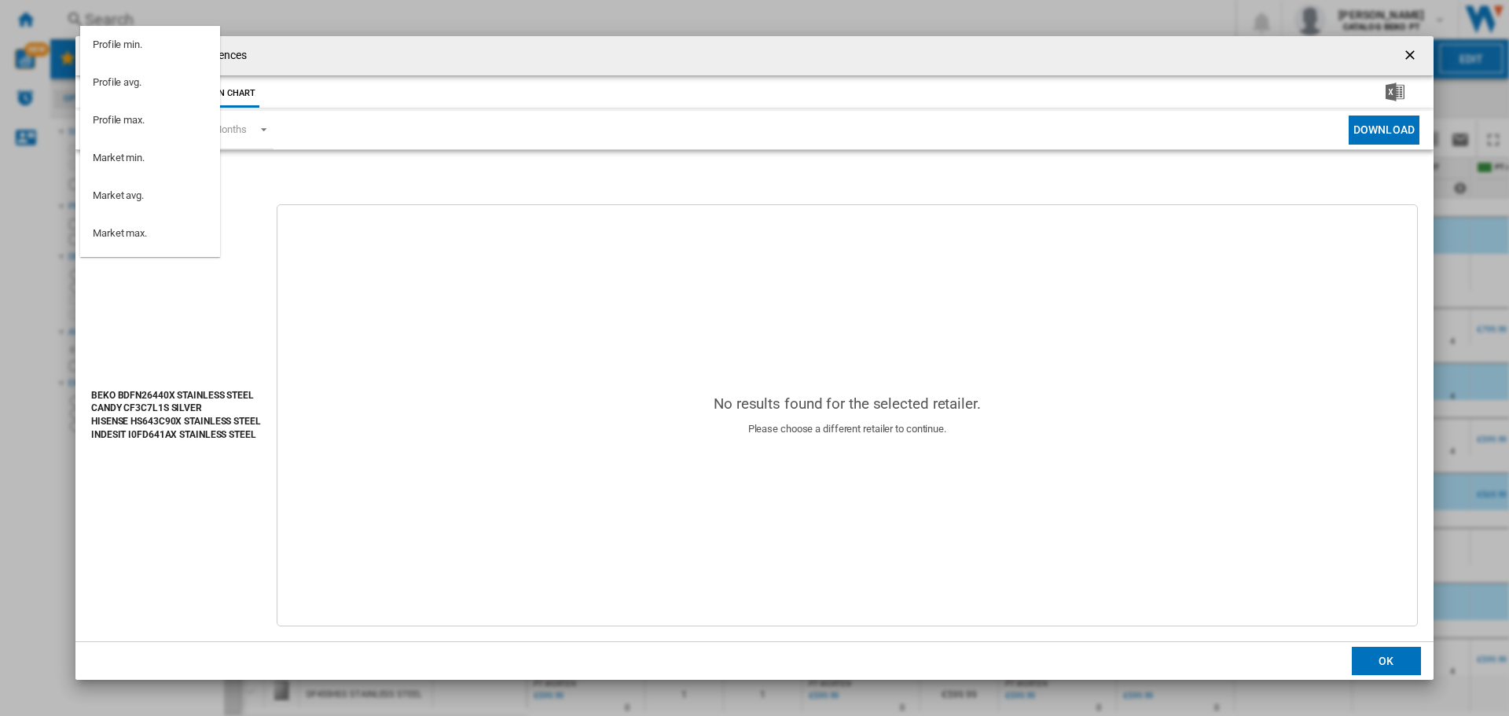
scroll to position [141, 0]
click at [158, 176] on md-option "PT WORTEN" at bounding box center [150, 168] width 140 height 38
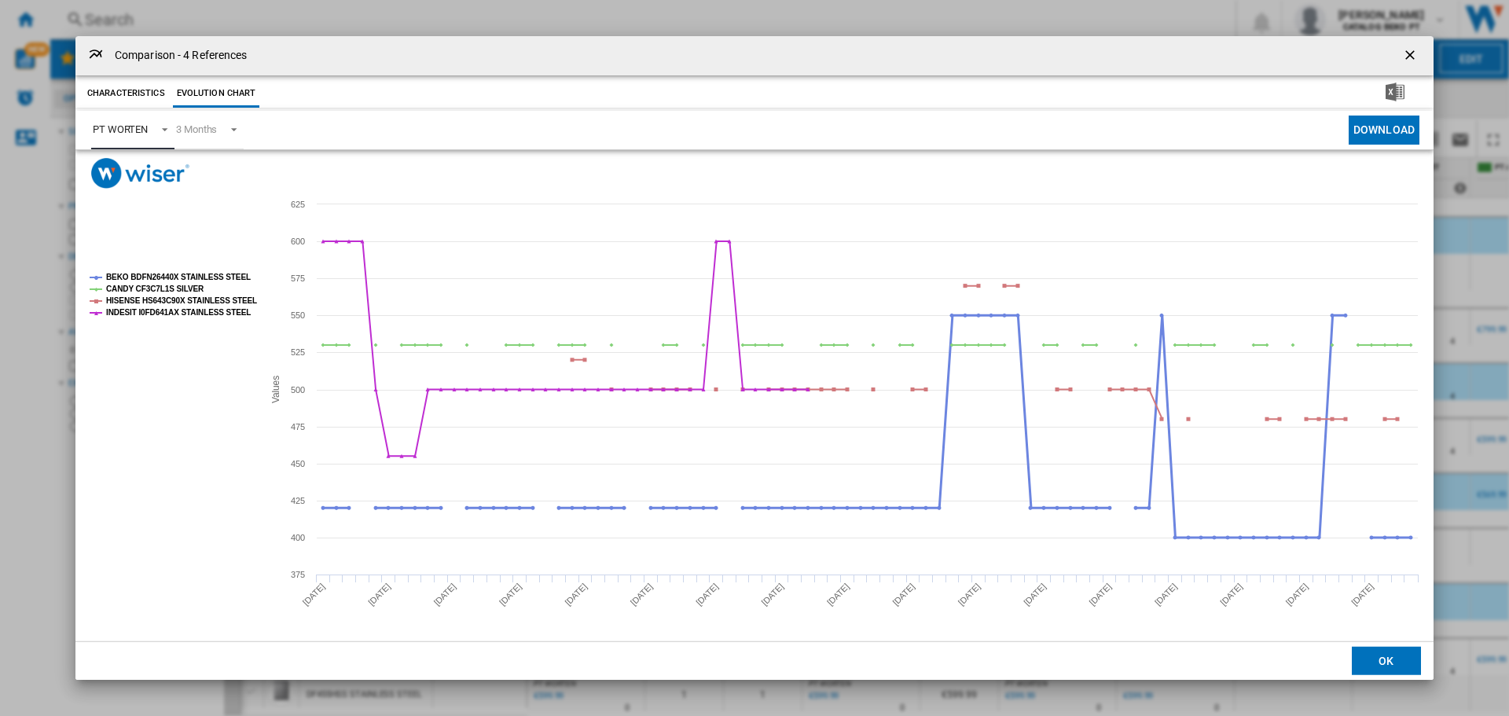
click at [156, 276] on tspan "BEKO BDFN26440X STAINLESS STEEL" at bounding box center [178, 277] width 145 height 9
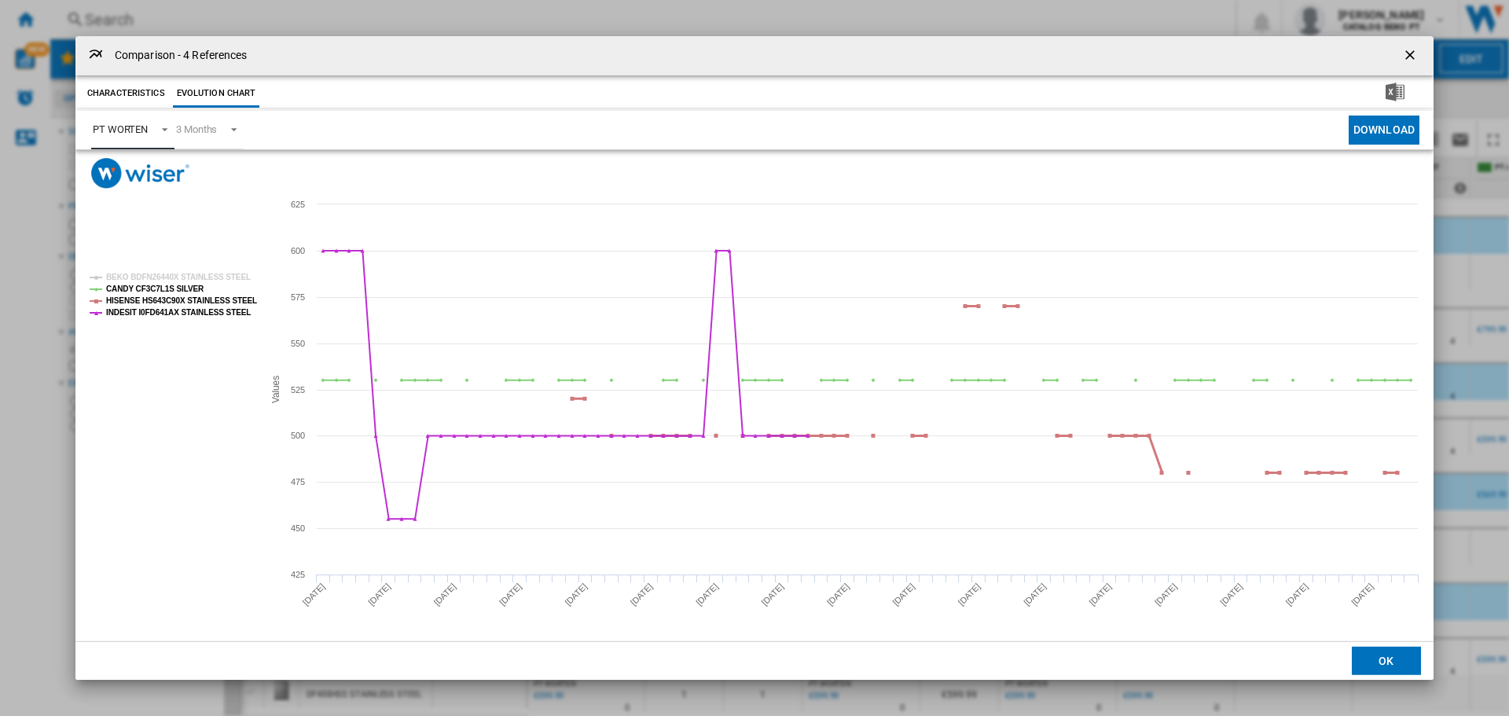
click at [154, 296] on tspan "HISENSE HS643C90X STAINLESS STEEL" at bounding box center [181, 300] width 151 height 9
click at [153, 308] on tspan "INDESIT I0FD641AX STAINLESS STEEL" at bounding box center [178, 312] width 145 height 9
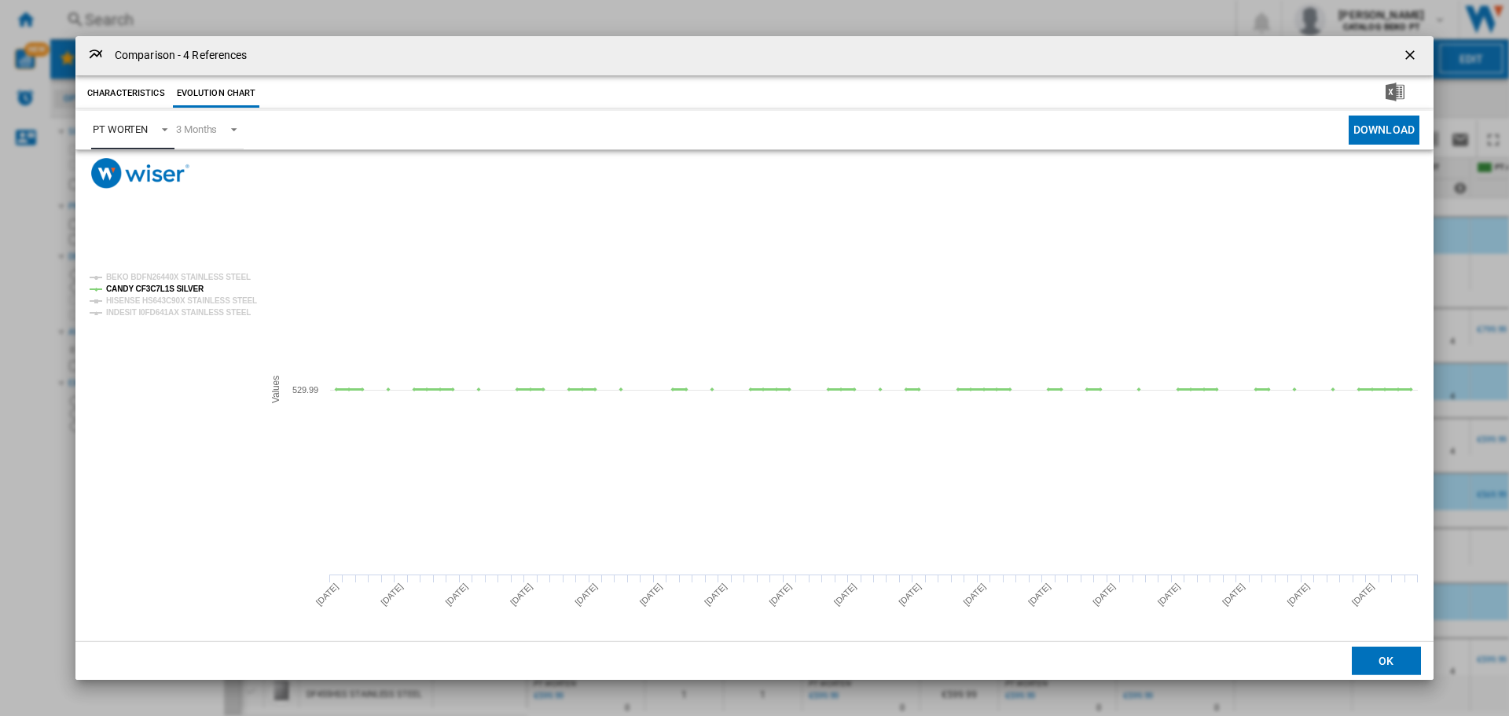
click at [156, 285] on tspan "CANDY CF3C7L1S SILVER" at bounding box center [155, 289] width 98 height 9
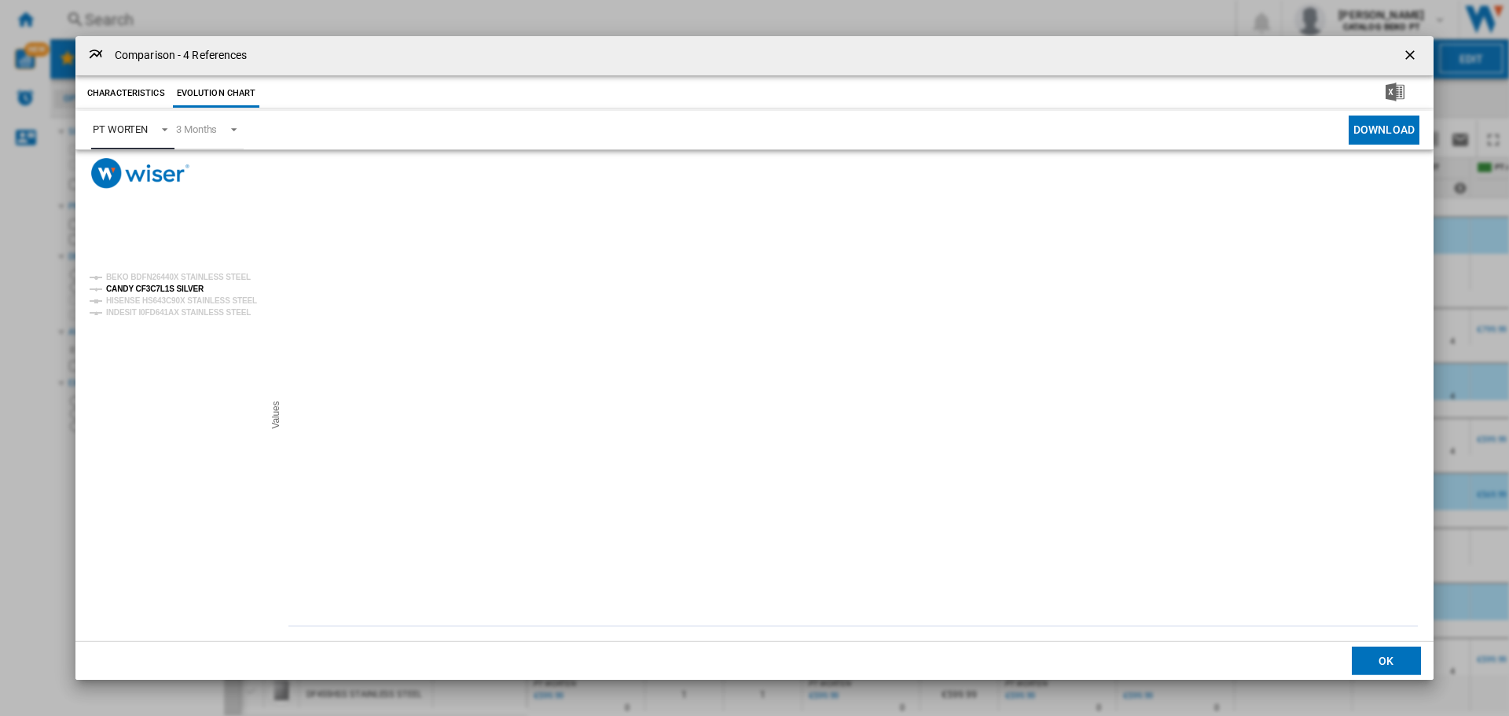
click at [153, 288] on tspan "CANDY CF3C7L1S SILVER" at bounding box center [155, 289] width 98 height 9
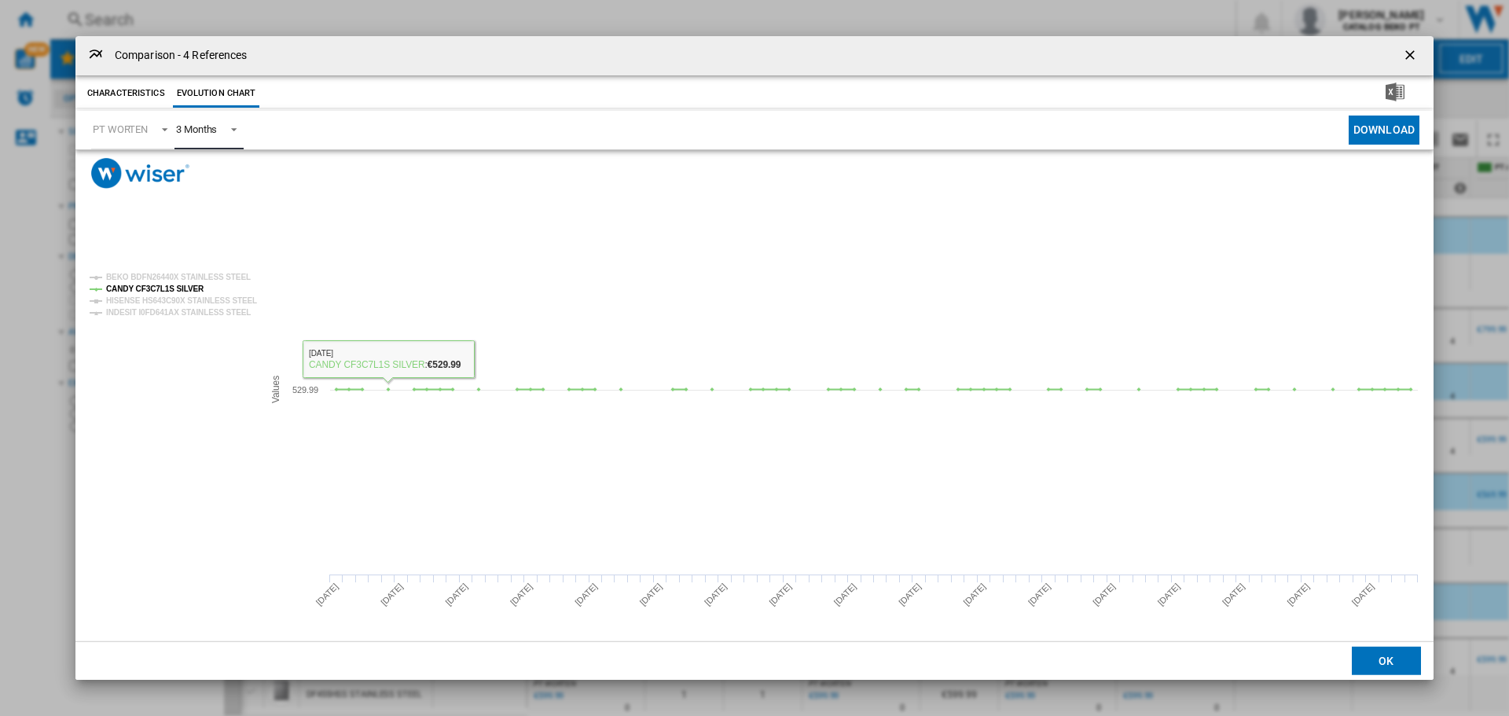
click at [197, 128] on div "3 Months" at bounding box center [196, 129] width 41 height 12
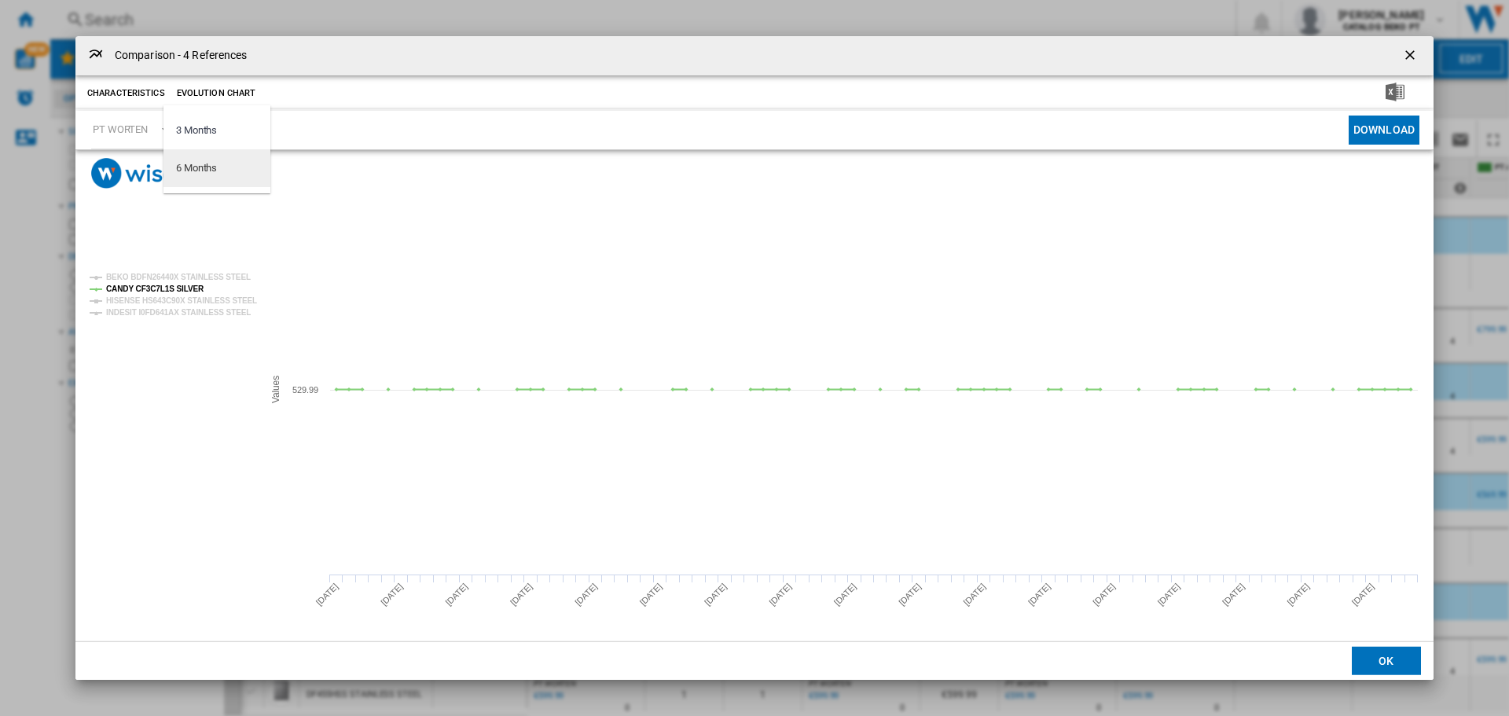
click at [205, 155] on md-option "6 Months" at bounding box center [217, 168] width 107 height 38
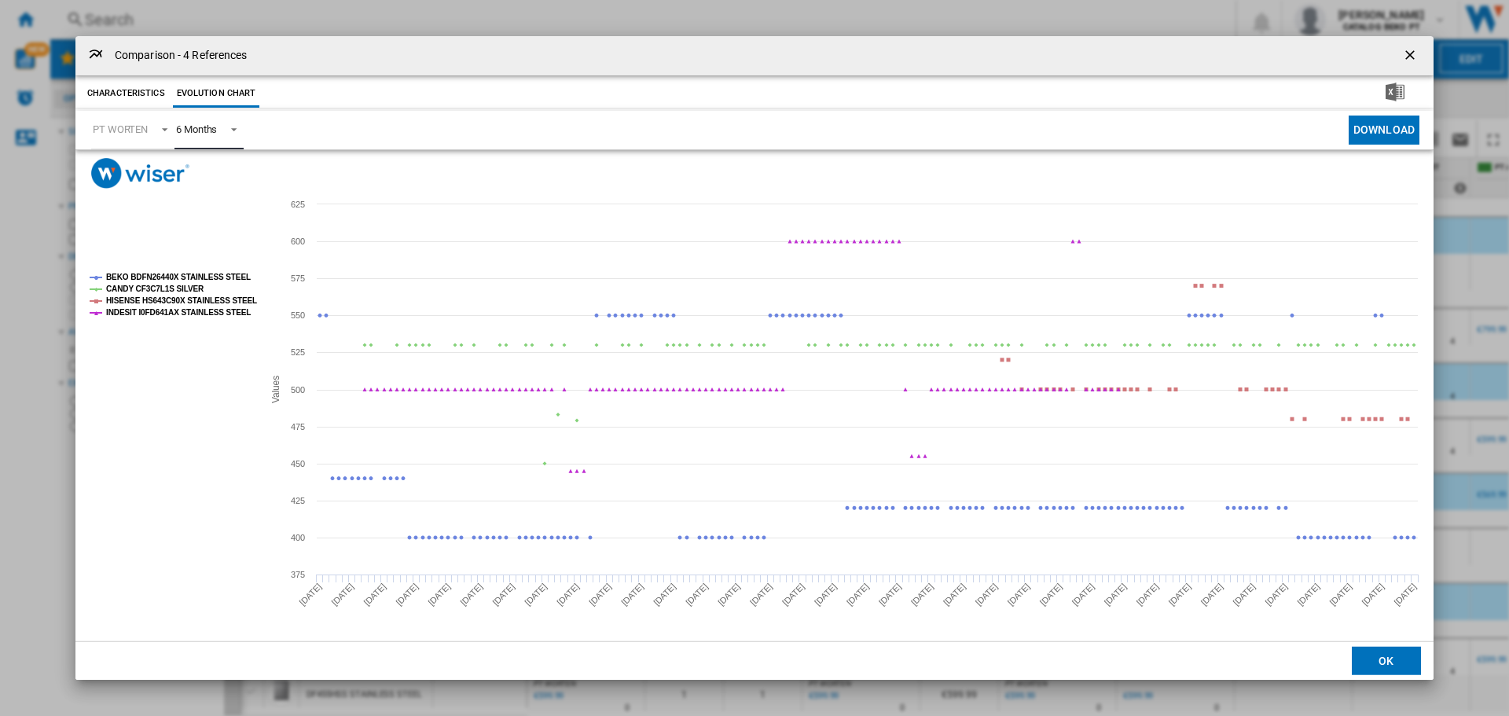
click at [187, 274] on tspan "BEKO BDFN26440X STAINLESS STEEL" at bounding box center [178, 277] width 145 height 9
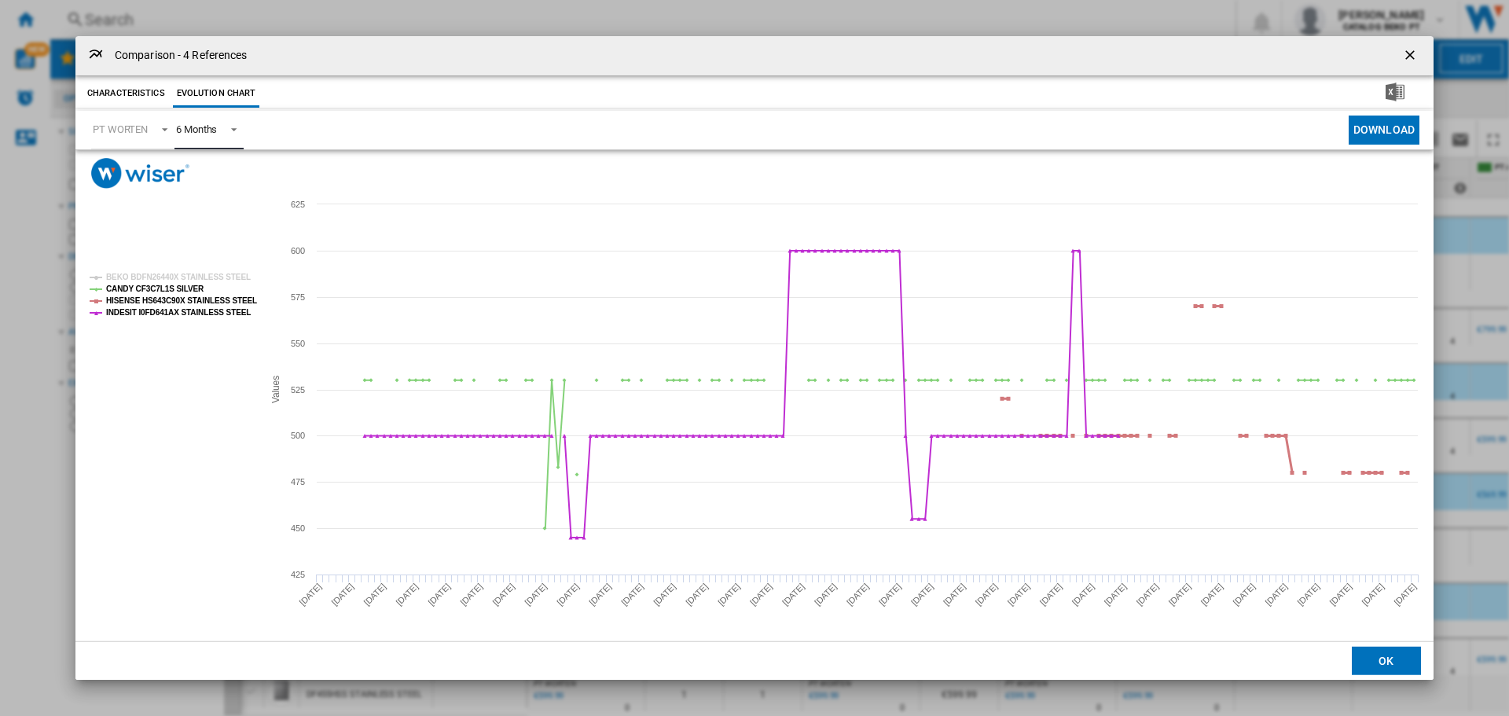
click at [181, 298] on tspan "HISENSE HS643C90X STAINLESS STEEL" at bounding box center [181, 300] width 151 height 9
click at [181, 308] on tspan "INDESIT I0FD641AX STAINLESS STEEL" at bounding box center [178, 312] width 145 height 9
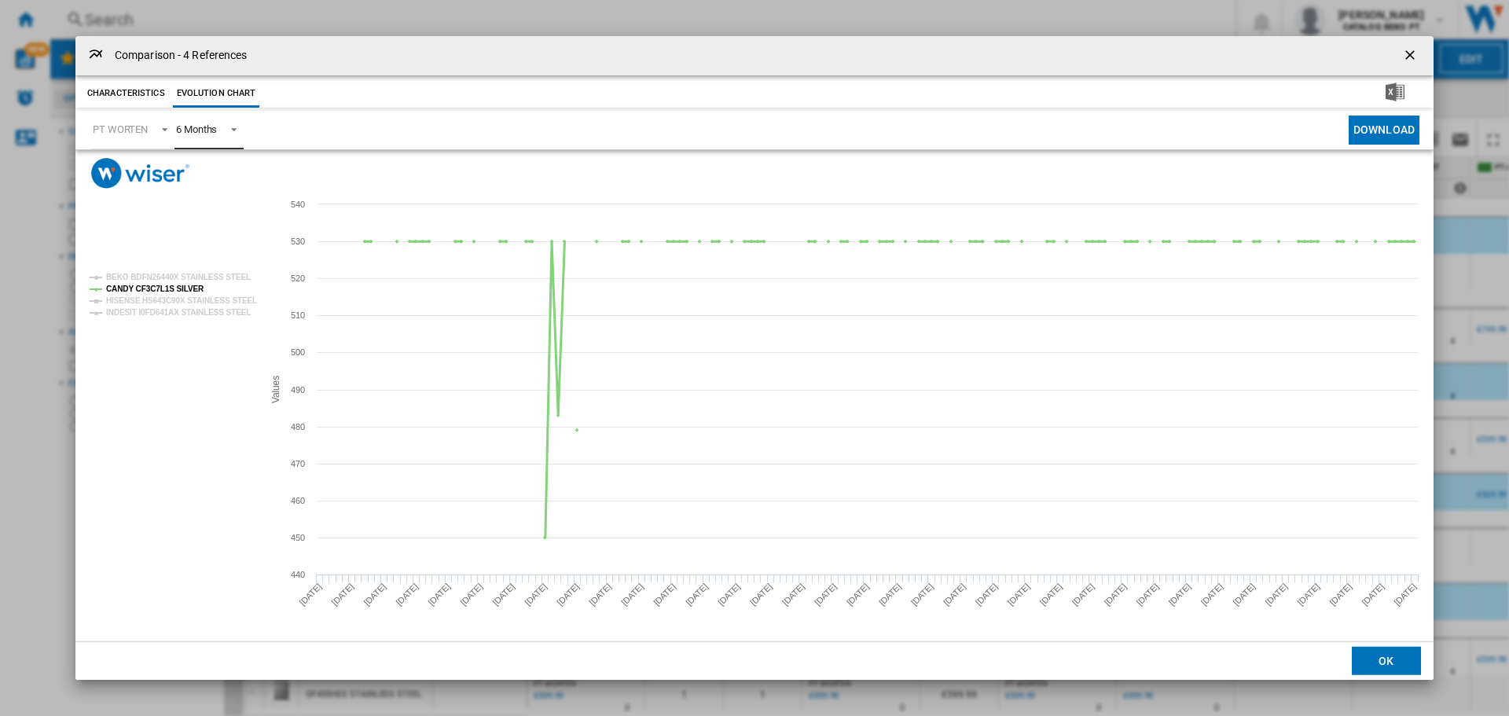
click at [191, 289] on tspan "CANDY CF3C7L1S SILVER" at bounding box center [155, 289] width 98 height 9
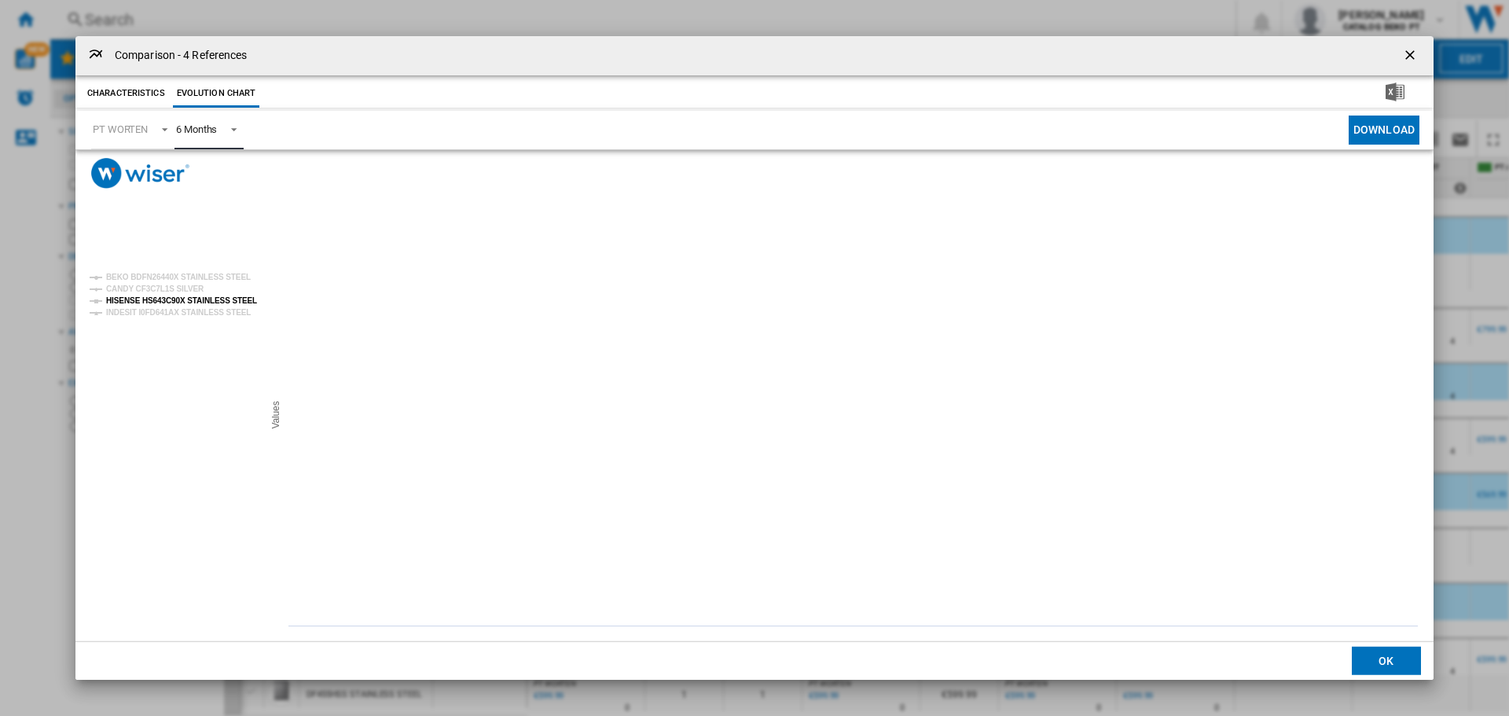
click at [193, 301] on tspan "HISENSE HS643C90X STAINLESS STEEL" at bounding box center [181, 300] width 151 height 9
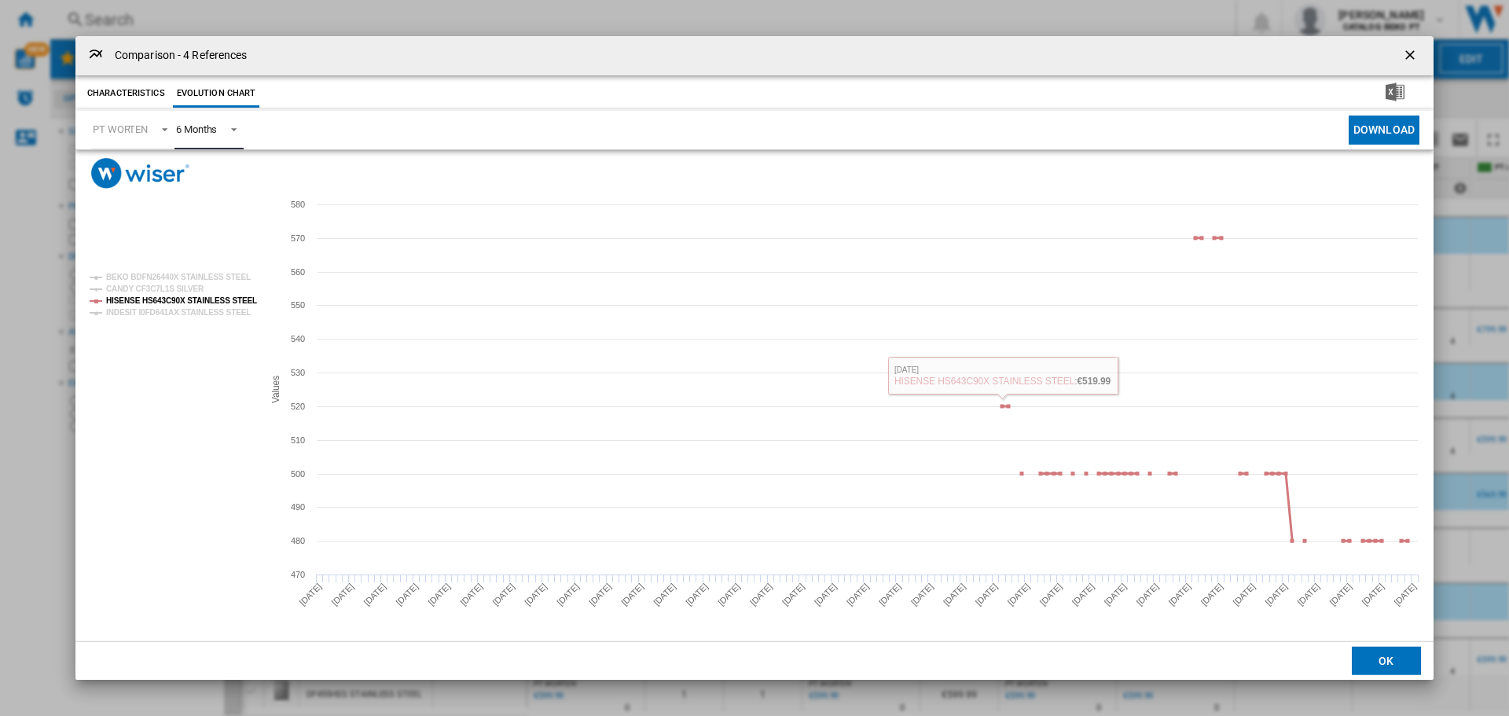
click at [179, 296] on tspan "HISENSE HS643C90X STAINLESS STEEL" at bounding box center [181, 300] width 151 height 9
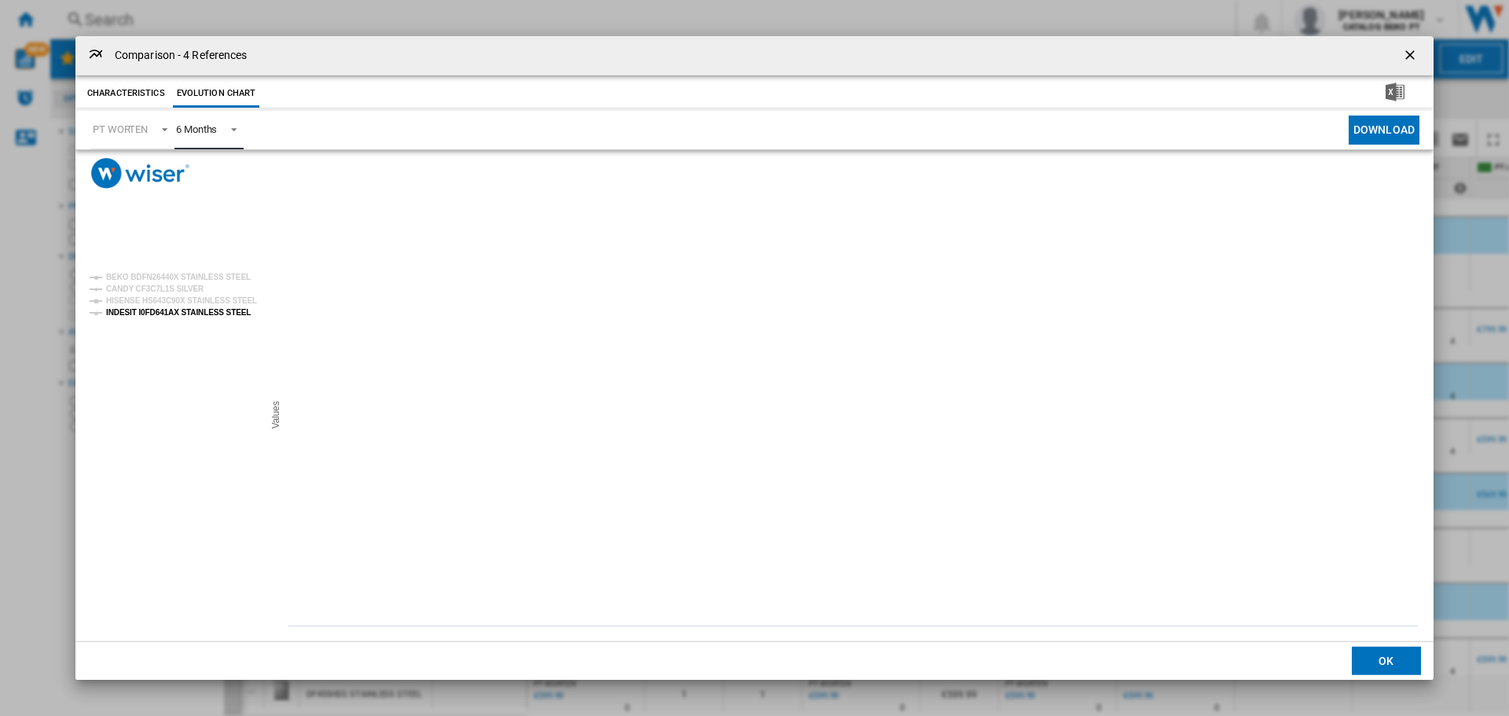
click at [165, 311] on tspan "INDESIT I0FD641AX STAINLESS STEEL" at bounding box center [178, 312] width 145 height 9
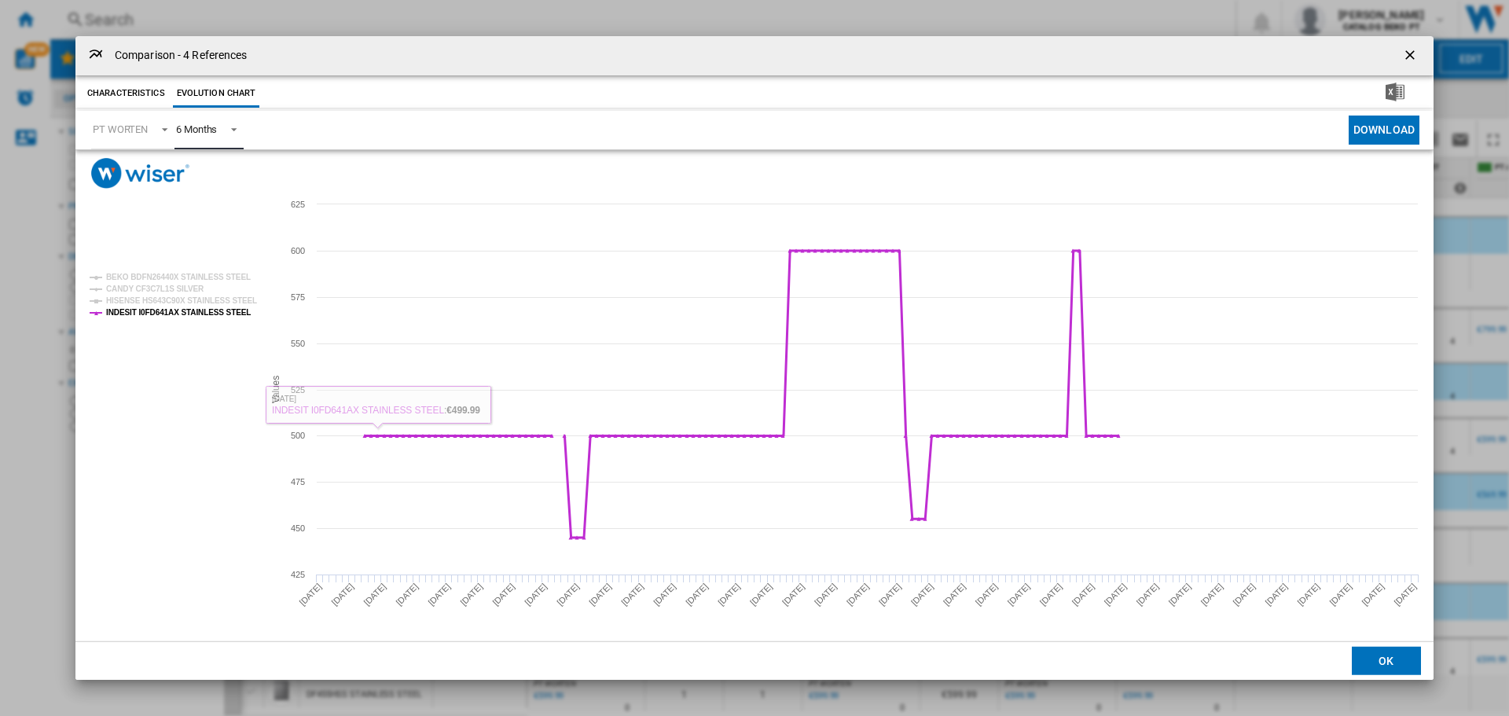
click at [176, 314] on tspan "INDESIT I0FD641AX STAINLESS STEEL" at bounding box center [178, 312] width 145 height 9
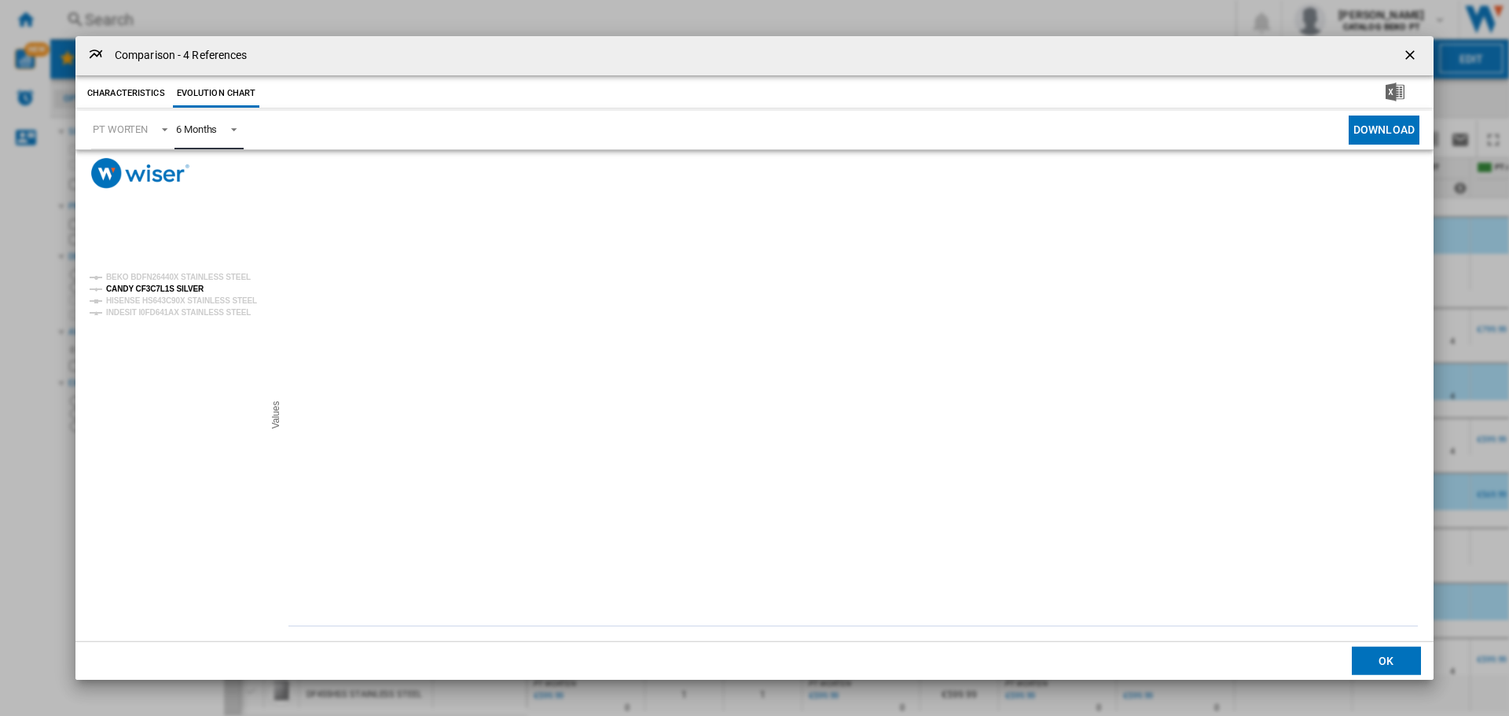
click at [166, 291] on tspan "CANDY CF3C7L1S SILVER" at bounding box center [155, 289] width 98 height 9
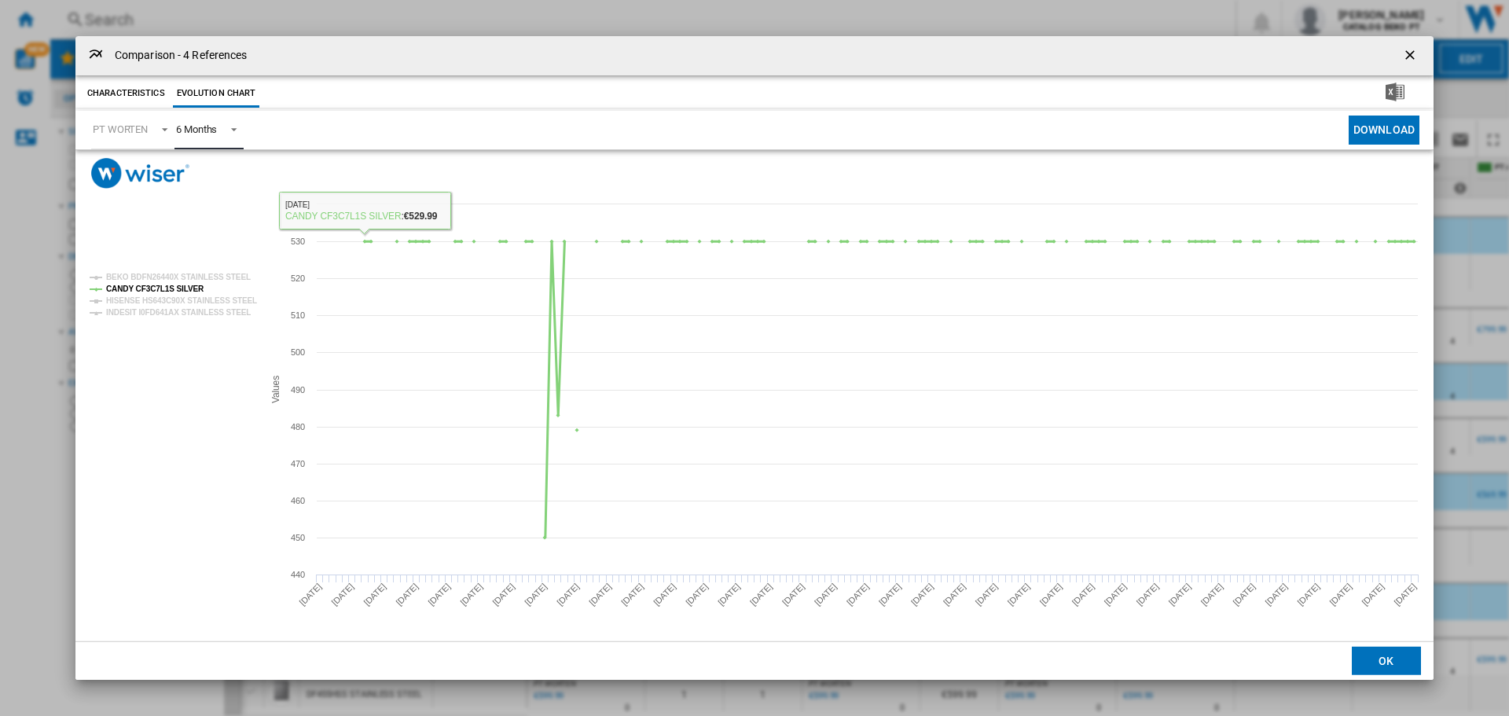
click at [178, 288] on tspan "CANDY CF3C7L1S SILVER" at bounding box center [155, 289] width 98 height 9
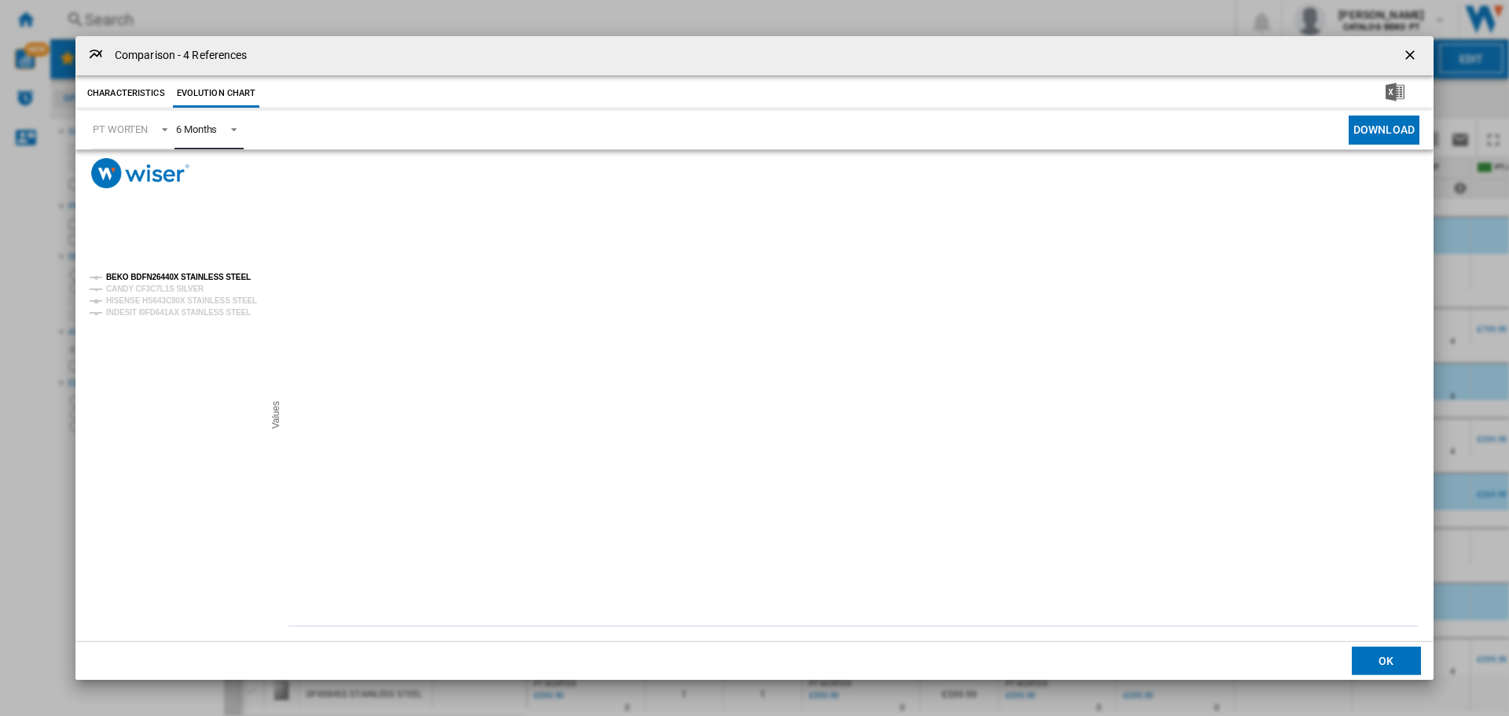
click at [184, 273] on tspan "BEKO BDFN26440X STAINLESS STEEL" at bounding box center [178, 277] width 145 height 9
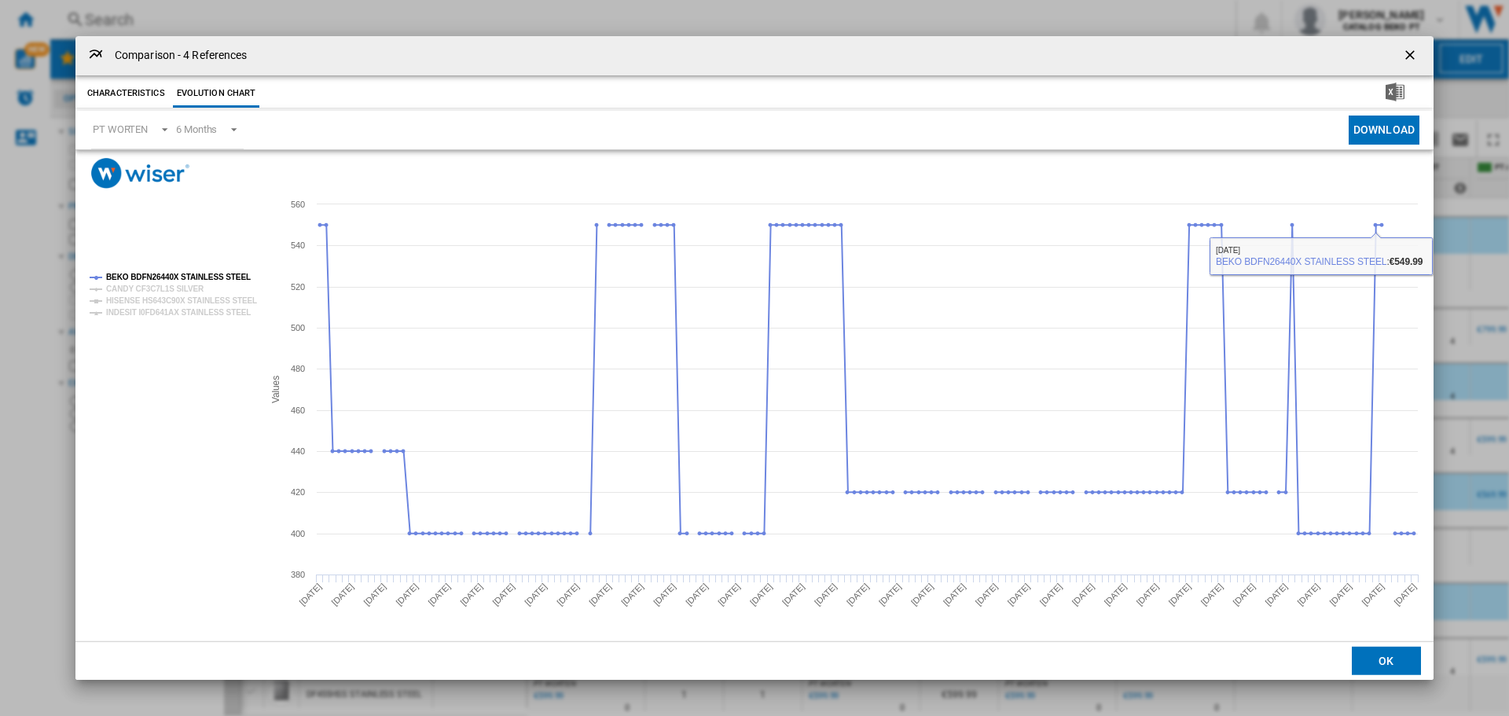
drag, startPoint x: 1406, startPoint y: 660, endPoint x: 1334, endPoint y: 613, distance: 85.7
click at [1405, 661] on button "OK" at bounding box center [1386, 661] width 69 height 28
